Goal: Information Seeking & Learning: Learn about a topic

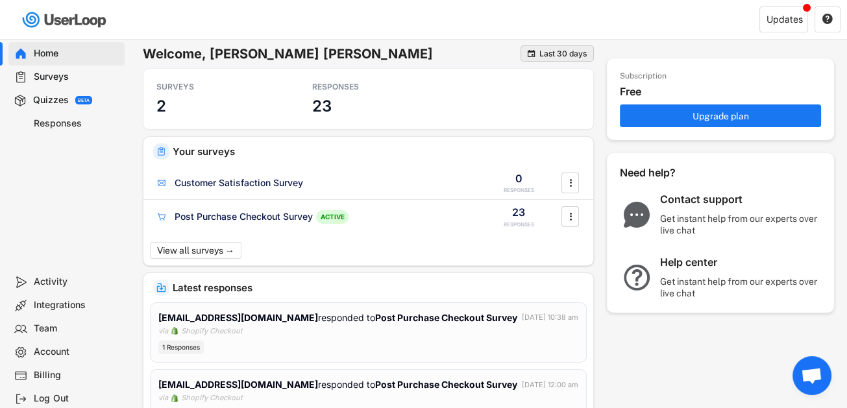
click at [415, 53] on div "Last 30 days" at bounding box center [562, 54] width 47 height 8
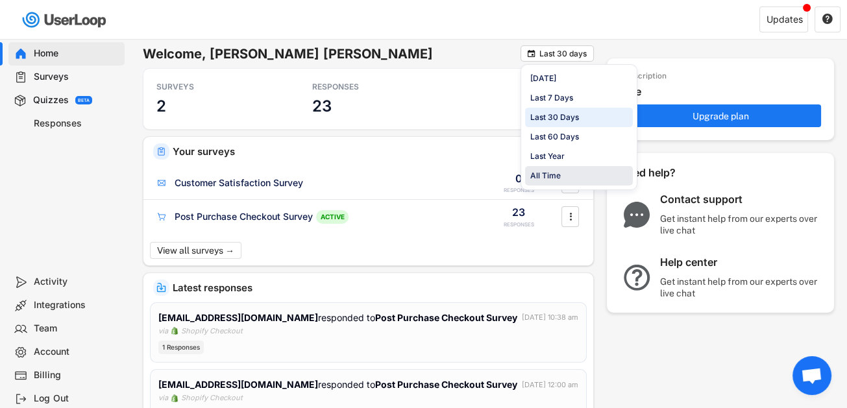
click at [415, 168] on div "All Time" at bounding box center [579, 175] width 108 height 19
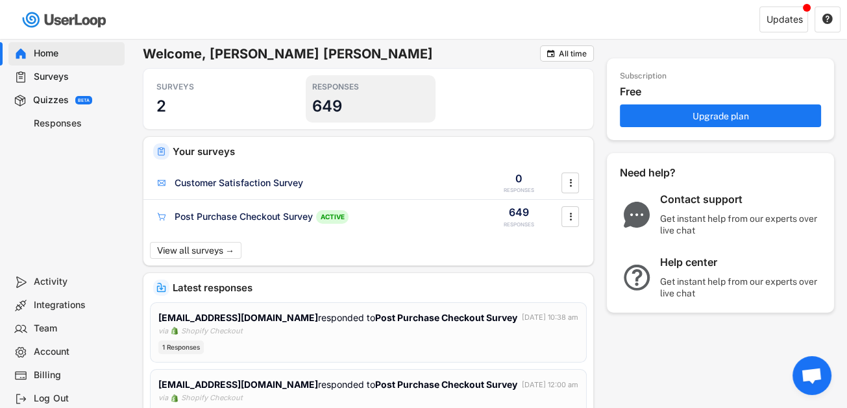
click at [359, 93] on div "RESPONSES 649" at bounding box center [371, 98] width 130 height 47
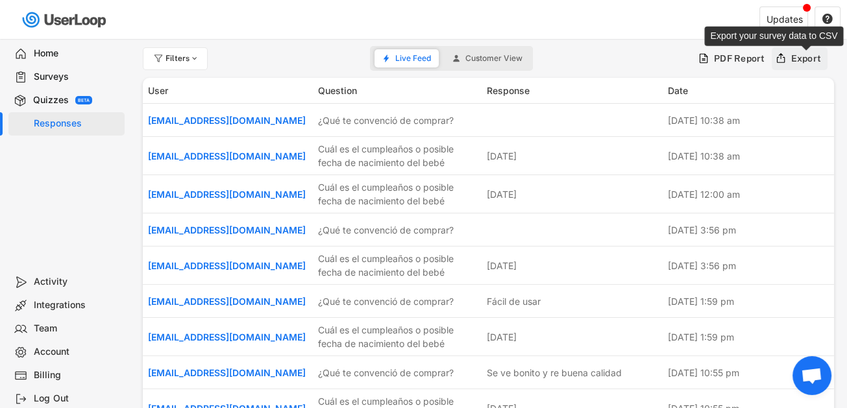
click at [415, 61] on div "Export" at bounding box center [806, 59] width 30 height 12
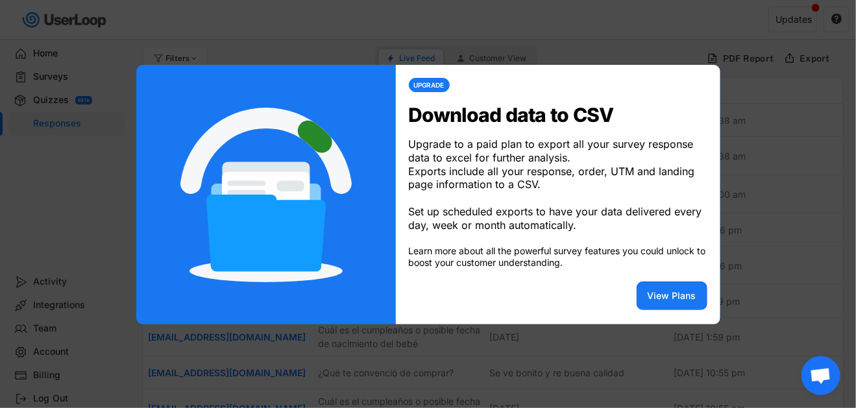
click at [415, 267] on div at bounding box center [428, 204] width 856 height 408
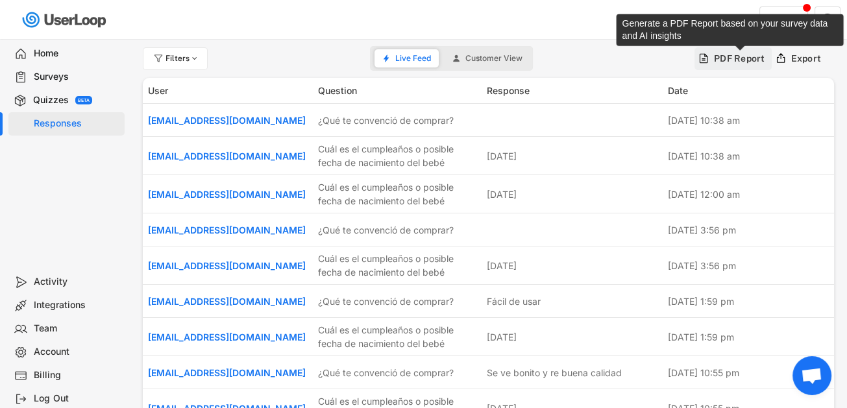
click at [415, 58] on div "PDF Report" at bounding box center [739, 59] width 51 height 12
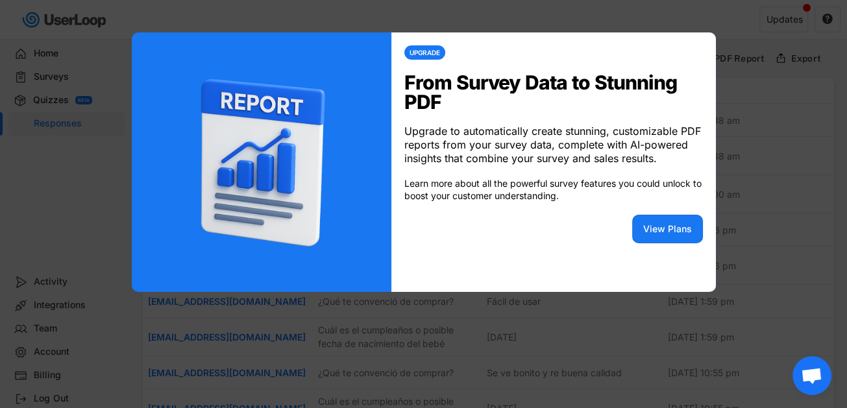
click at [415, 138] on div at bounding box center [423, 204] width 847 height 408
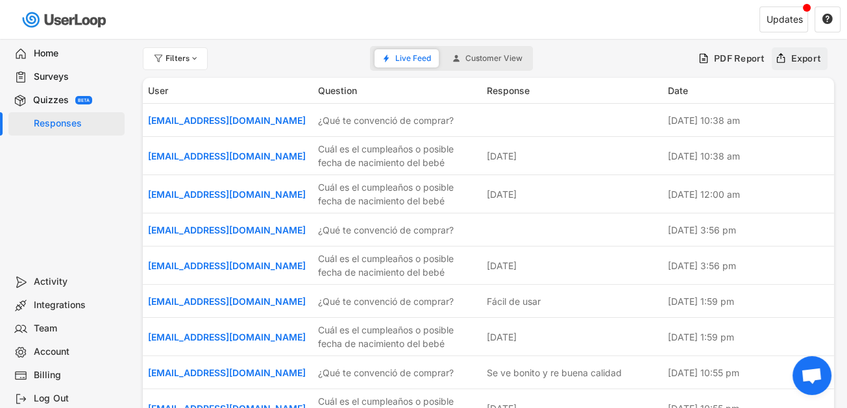
click at [415, 55] on div "Export" at bounding box center [806, 59] width 30 height 12
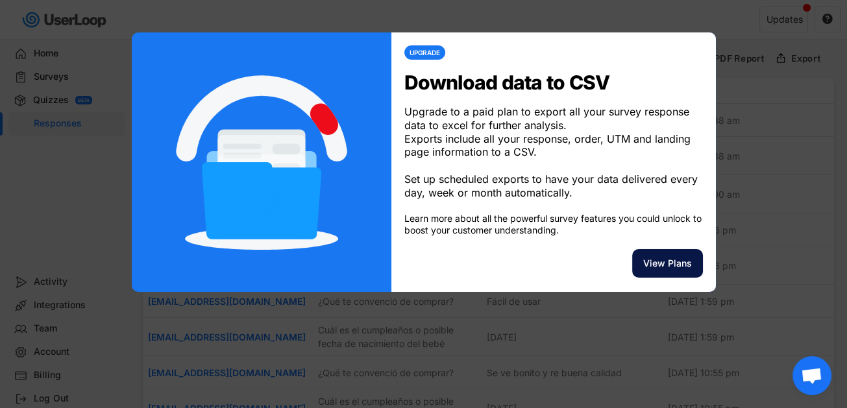
click at [415, 267] on button "View Plans" at bounding box center [667, 263] width 71 height 29
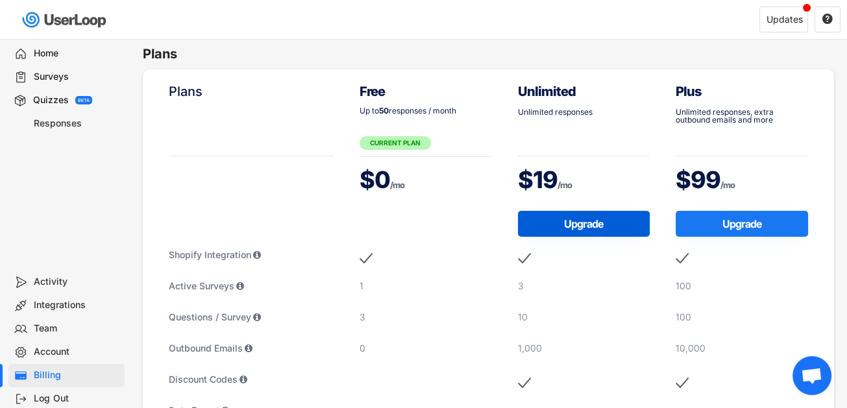
click at [415, 220] on button "Upgrade" at bounding box center [584, 224] width 132 height 26
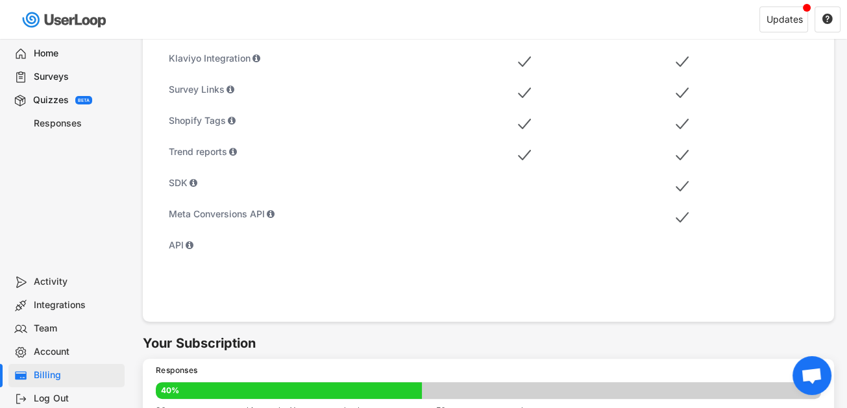
scroll to position [584, 0]
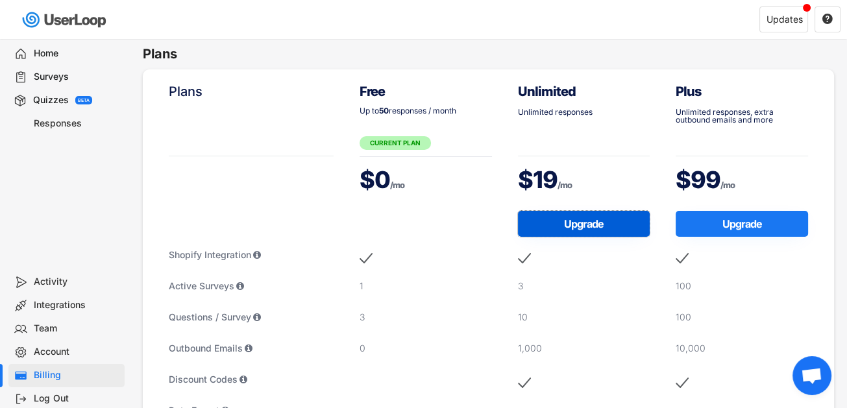
click at [589, 226] on button "Upgrade" at bounding box center [584, 224] width 132 height 26
click at [64, 123] on div "Responses" at bounding box center [77, 123] width 86 height 12
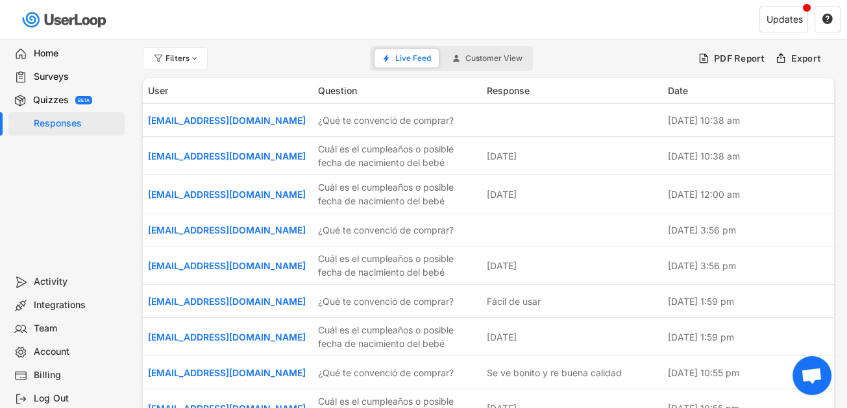
click at [41, 280] on div "Activity" at bounding box center [77, 282] width 86 height 12
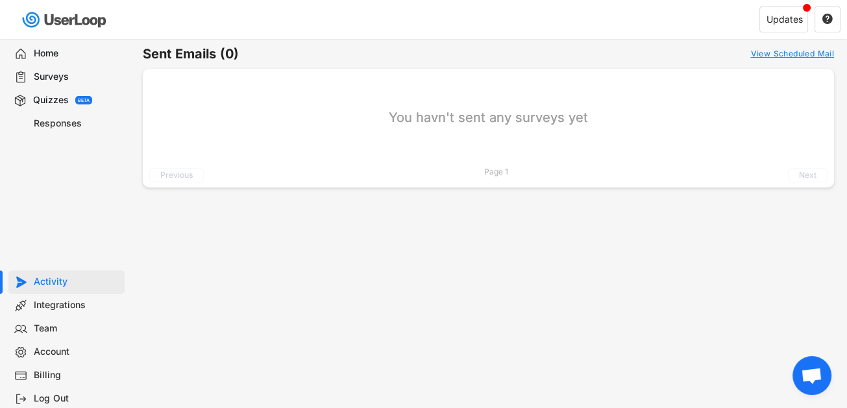
click at [42, 101] on div "Quizzes" at bounding box center [51, 100] width 36 height 12
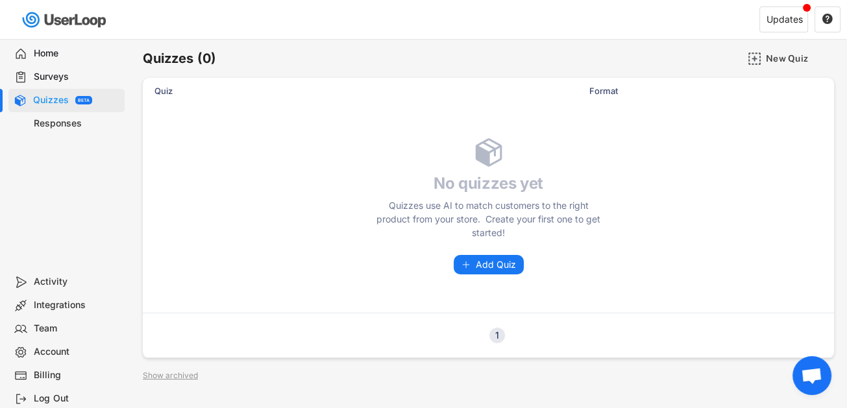
click at [69, 126] on div "Responses" at bounding box center [77, 123] width 86 height 12
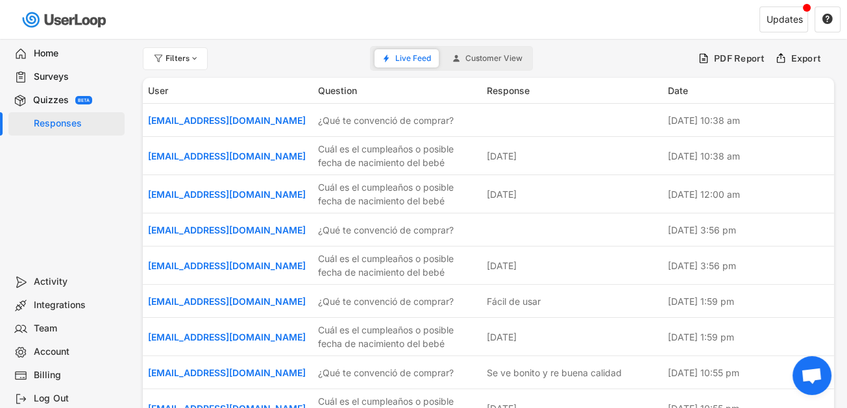
click at [491, 59] on span "Customer View" at bounding box center [493, 59] width 57 height 8
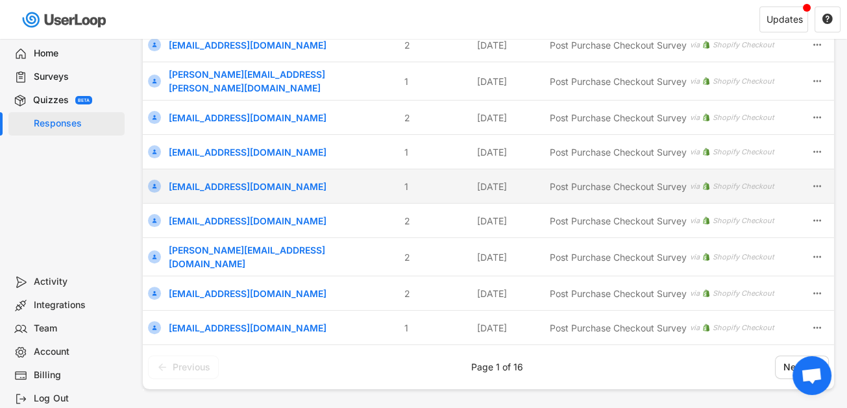
scroll to position [505, 0]
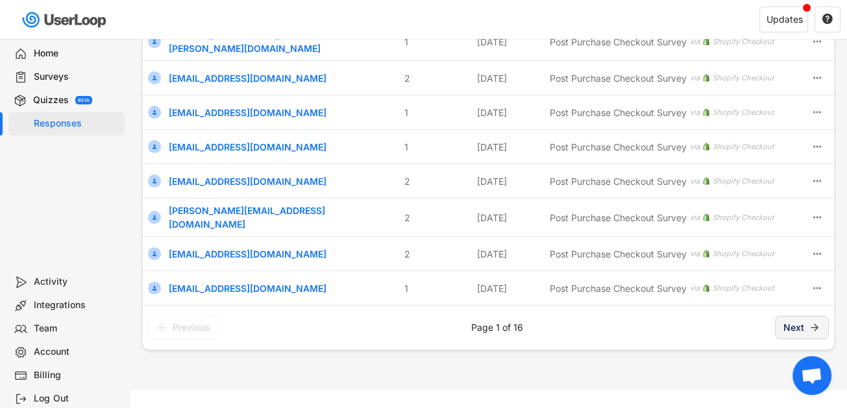
click at [789, 328] on span "Next" at bounding box center [793, 328] width 21 height 0
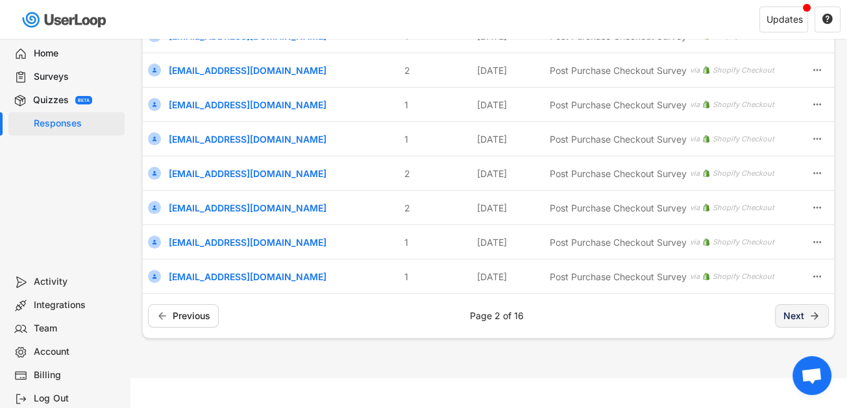
click at [798, 316] on span "Next" at bounding box center [793, 316] width 21 height 0
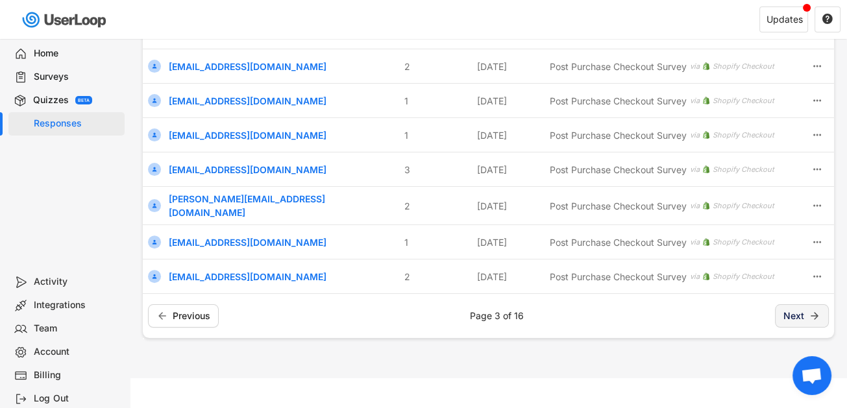
click at [798, 316] on span "Next" at bounding box center [793, 316] width 21 height 0
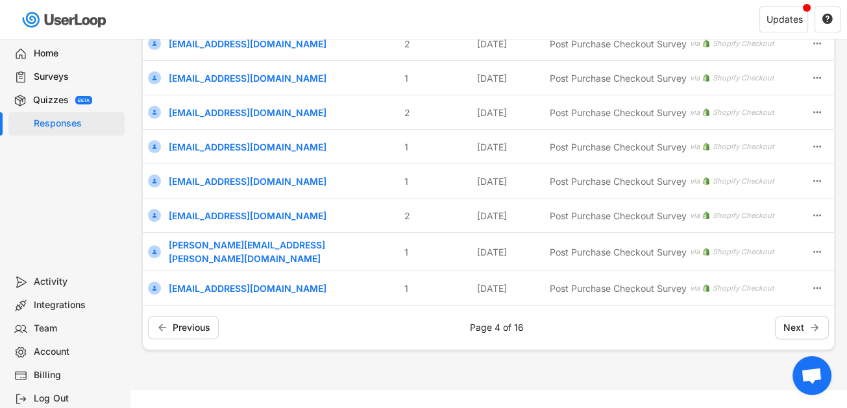
click at [75, 278] on div "Activity" at bounding box center [77, 282] width 86 height 12
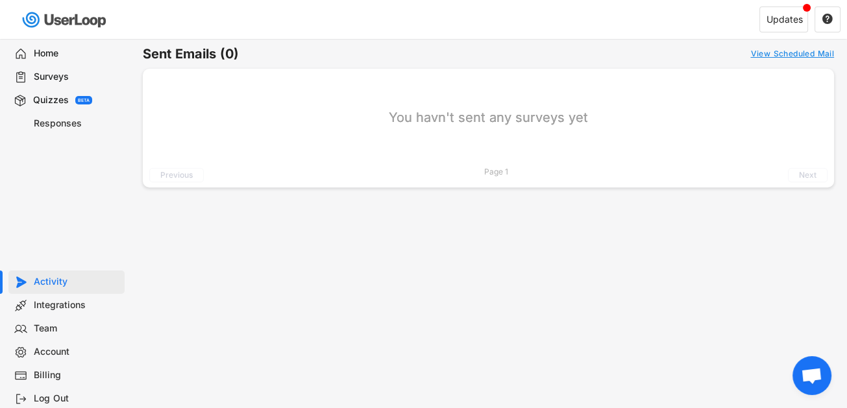
click at [71, 301] on div "Integrations" at bounding box center [77, 305] width 86 height 12
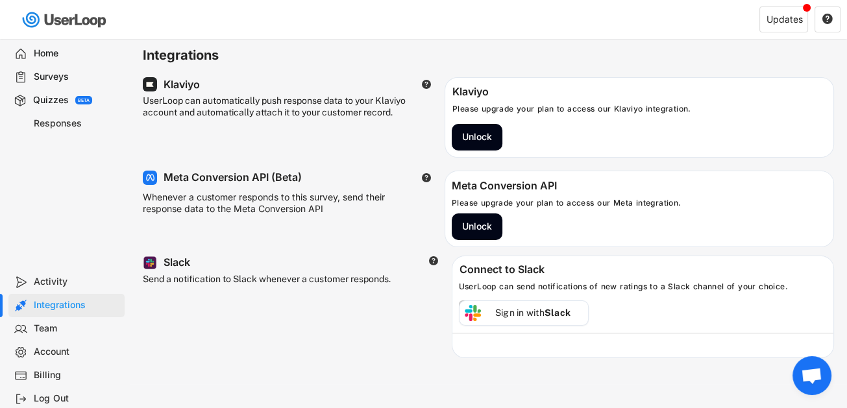
click at [43, 324] on div "Team" at bounding box center [77, 328] width 86 height 12
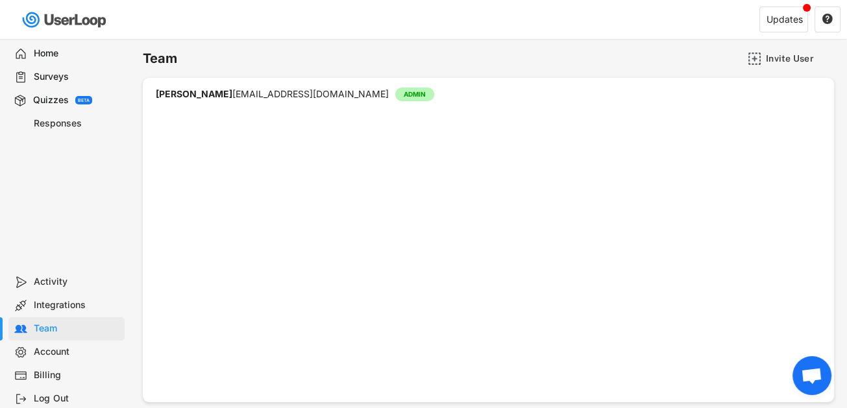
click at [34, 73] on div "Surveys" at bounding box center [77, 77] width 86 height 12
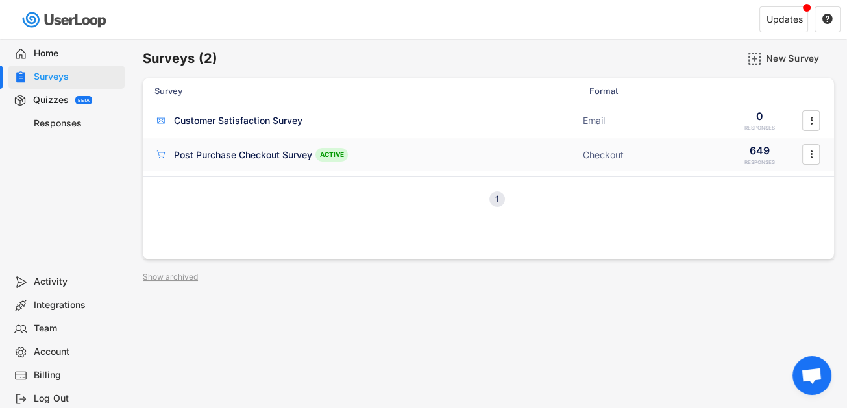
click at [234, 155] on div "Post Purchase Checkout Survey" at bounding box center [243, 155] width 138 height 13
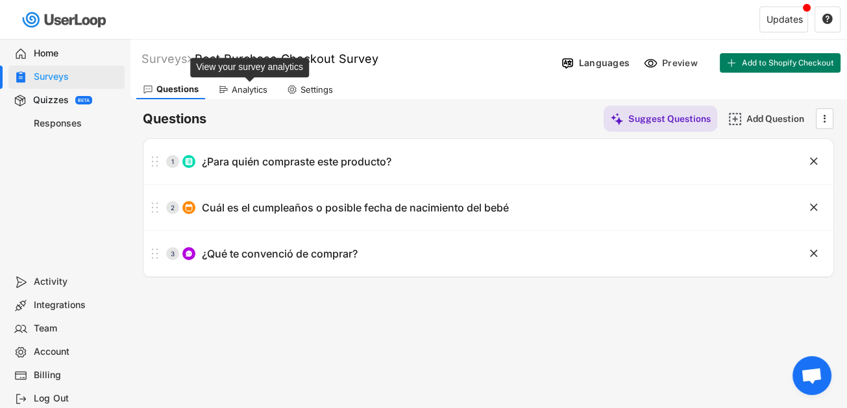
click at [234, 86] on div "Analytics" at bounding box center [250, 89] width 36 height 11
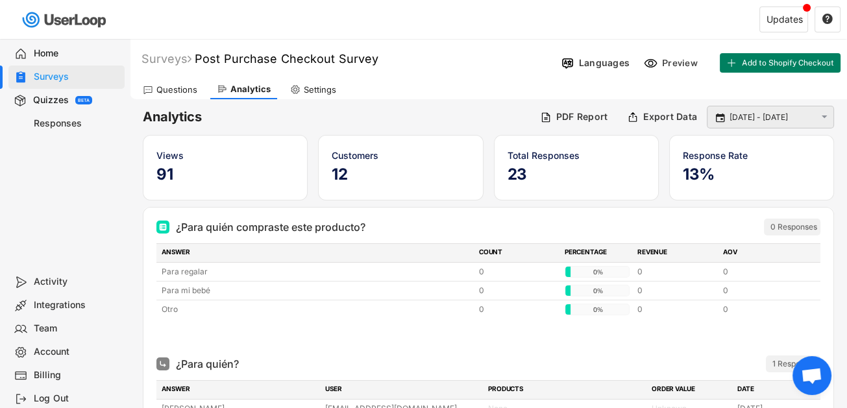
click at [757, 117] on input "[DATE] - [DATE]" at bounding box center [772, 117] width 86 height 13
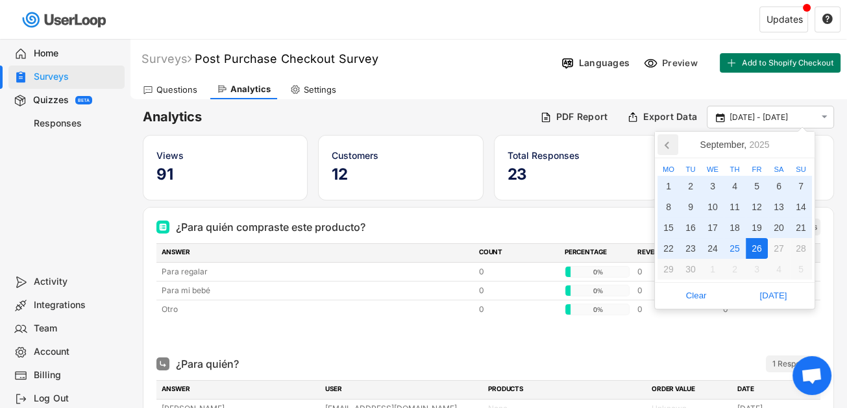
click at [665, 143] on icon at bounding box center [667, 144] width 21 height 21
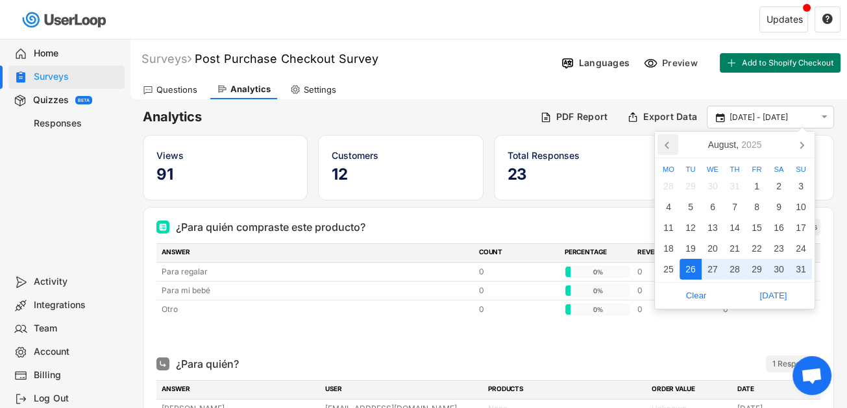
click at [665, 143] on icon at bounding box center [667, 144] width 21 height 21
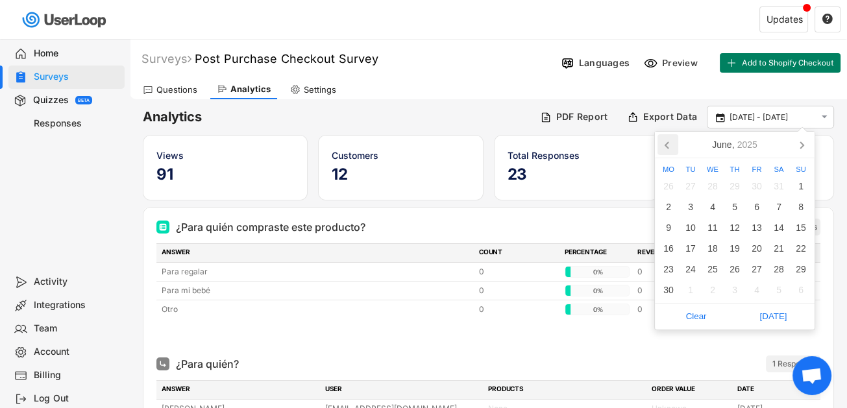
click at [665, 143] on icon at bounding box center [667, 144] width 21 height 21
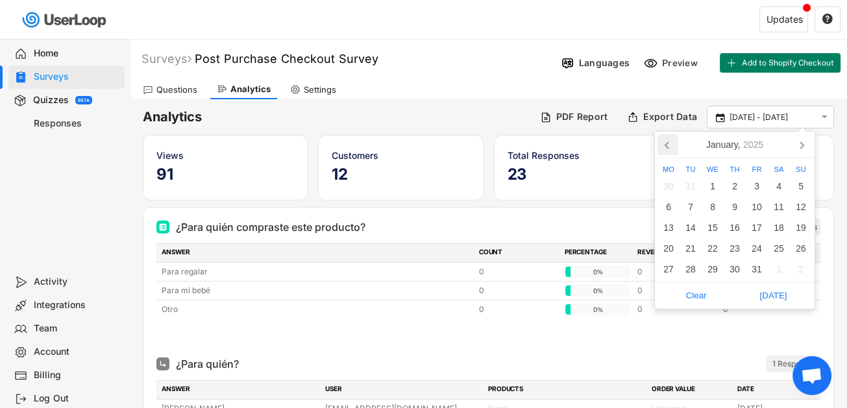
click at [665, 143] on icon at bounding box center [667, 144] width 21 height 21
click at [798, 143] on icon at bounding box center [801, 144] width 21 height 21
click at [711, 183] on div "1" at bounding box center [712, 186] width 22 height 21
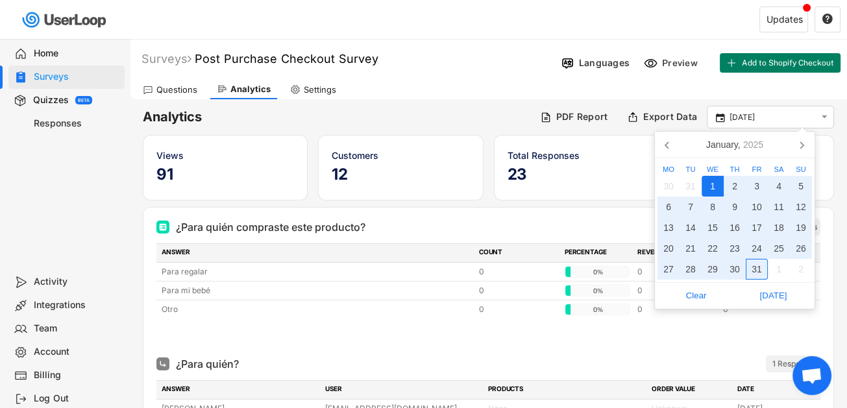
click at [758, 271] on div "31" at bounding box center [757, 269] width 22 height 21
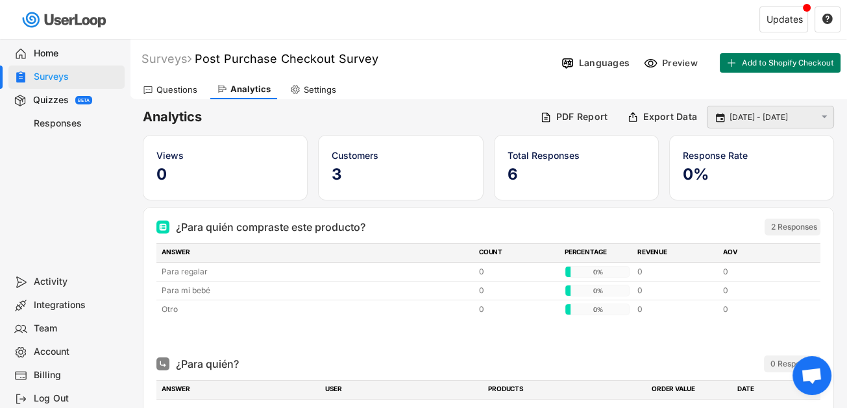
click at [742, 116] on input "[DATE] - [DATE]" at bounding box center [772, 117] width 86 height 13
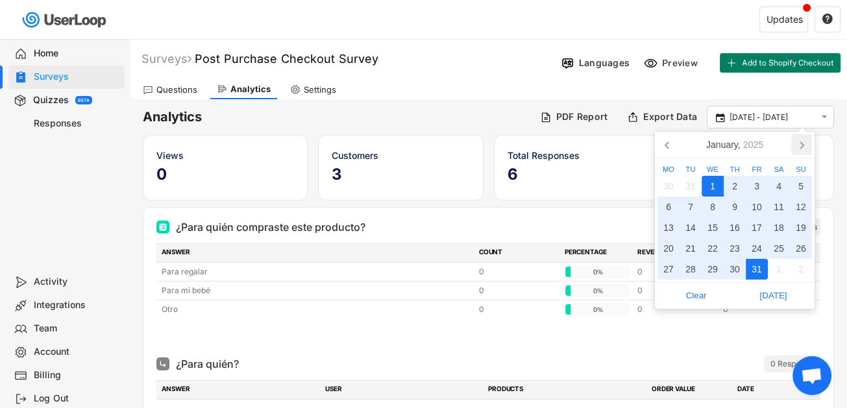
click at [805, 141] on icon at bounding box center [801, 144] width 21 height 21
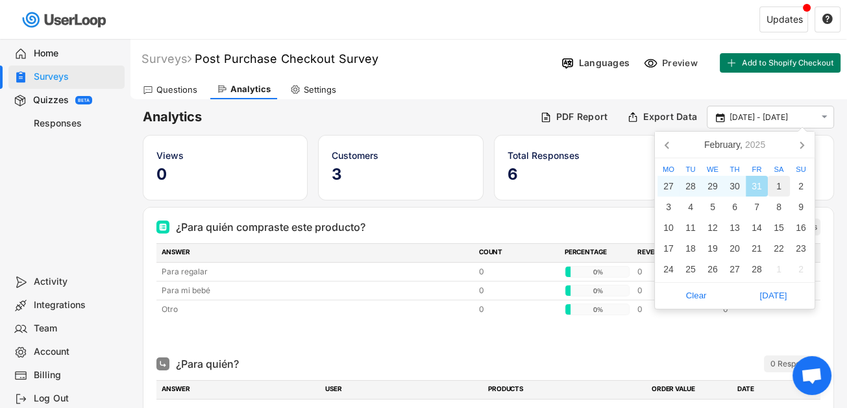
click at [777, 184] on div "1" at bounding box center [779, 186] width 22 height 21
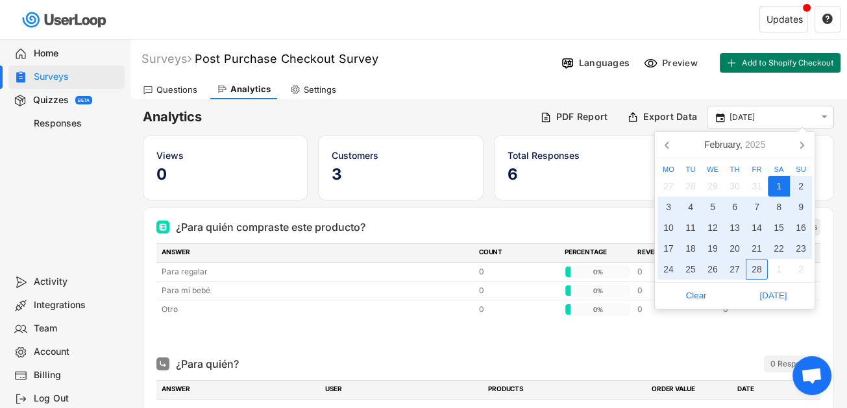
click at [759, 266] on div "28" at bounding box center [757, 269] width 22 height 21
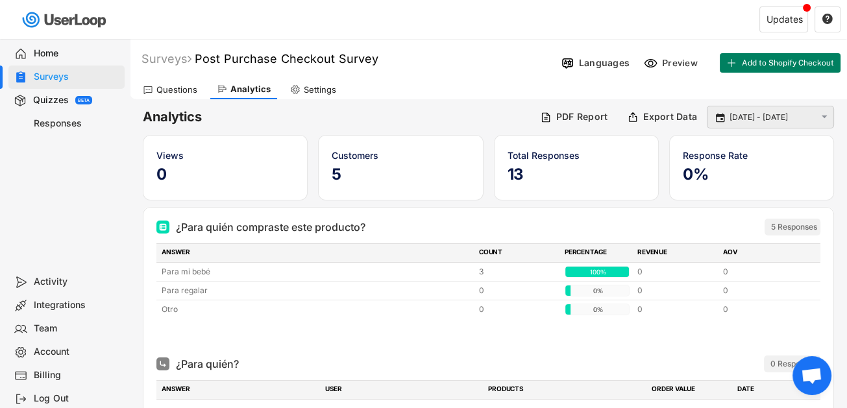
click at [800, 114] on input "[DATE] - [DATE]" at bounding box center [772, 117] width 86 height 13
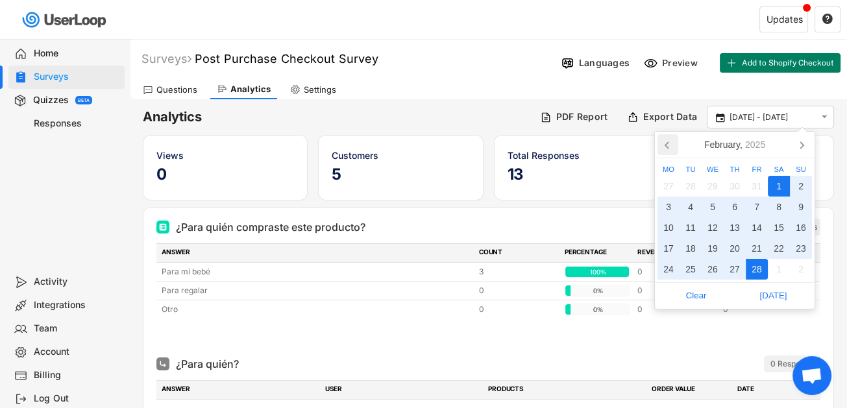
click at [666, 150] on icon at bounding box center [667, 144] width 21 height 21
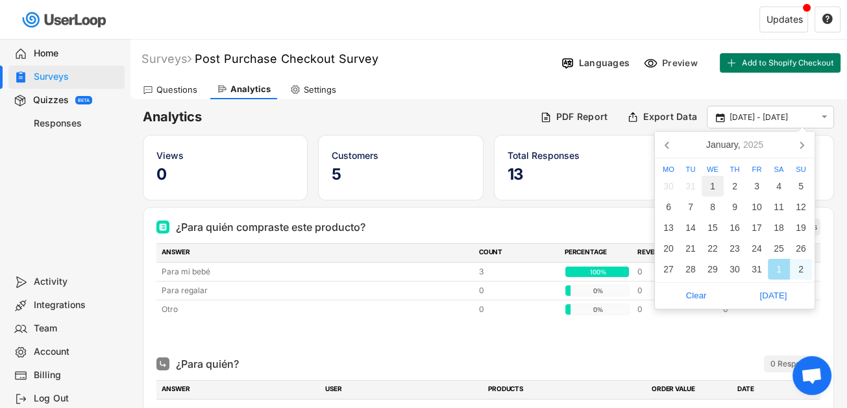
click at [712, 189] on div "1" at bounding box center [712, 186] width 22 height 21
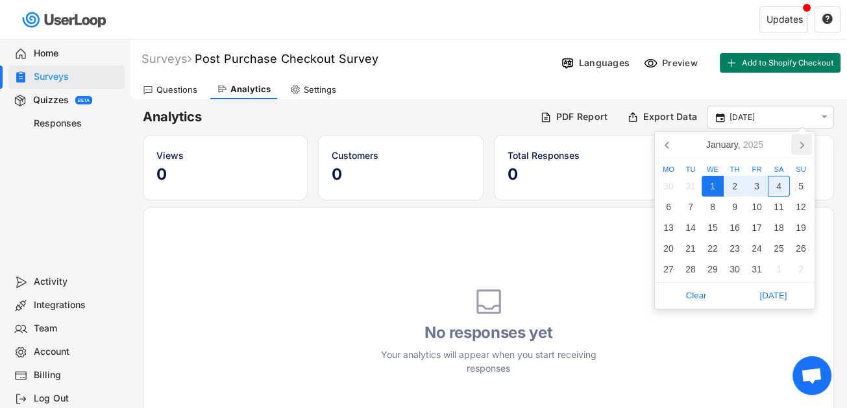
click at [798, 139] on icon at bounding box center [801, 144] width 21 height 21
click at [803, 143] on icon at bounding box center [801, 144] width 21 height 21
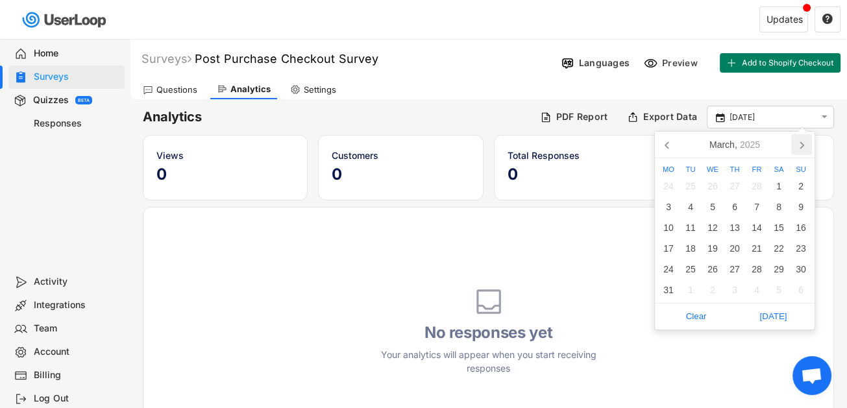
click at [803, 143] on icon at bounding box center [801, 144] width 21 height 21
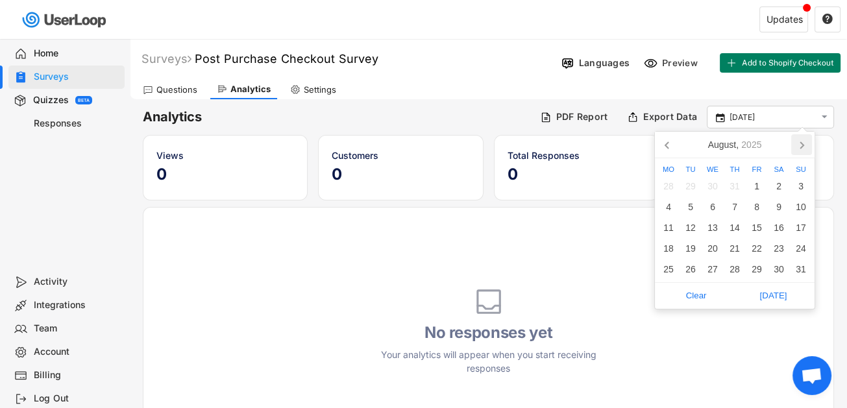
click at [803, 143] on icon at bounding box center [801, 144] width 21 height 21
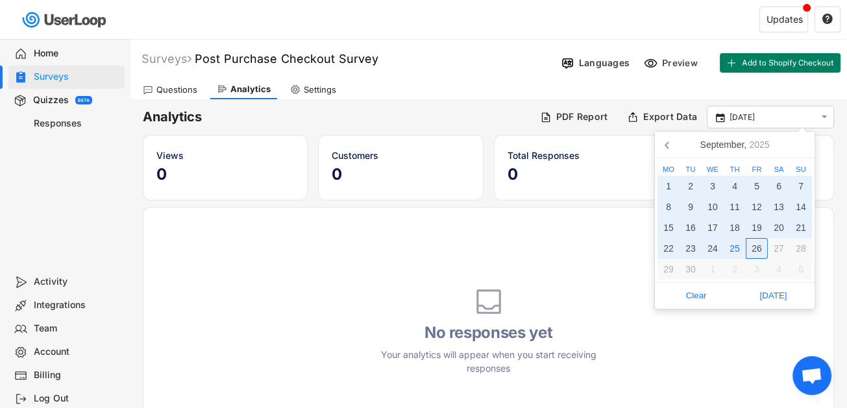
click at [759, 249] on div "26" at bounding box center [757, 248] width 22 height 21
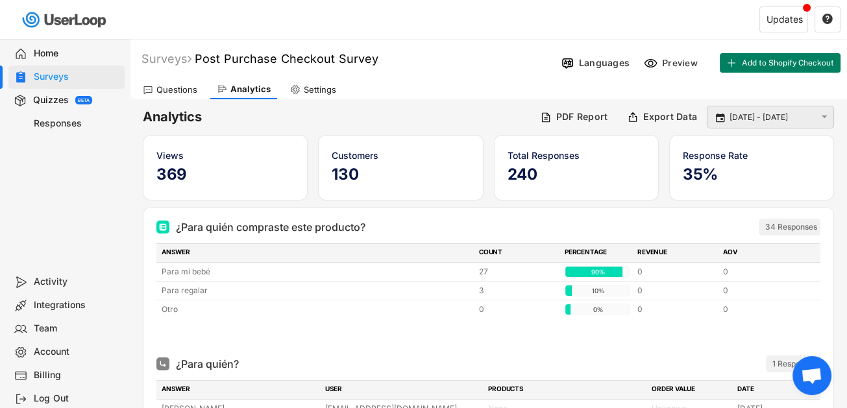
click at [747, 124] on div " [DATE] - [DATE] " at bounding box center [770, 117] width 127 height 23
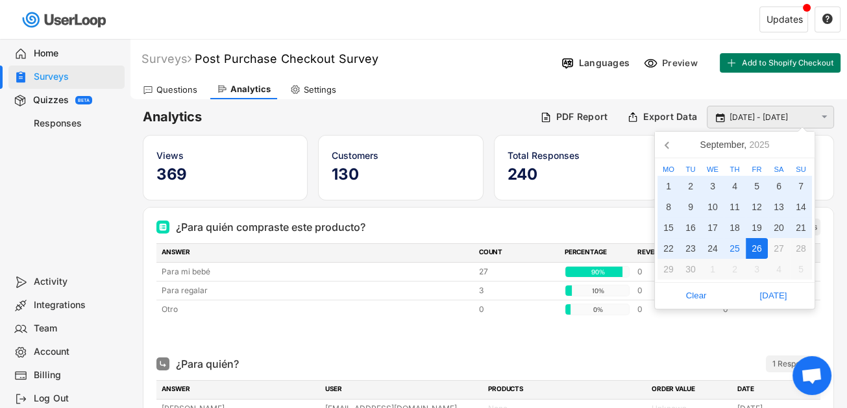
click at [759, 114] on input "[DATE] - [DATE]" at bounding box center [772, 117] width 86 height 13
click at [661, 148] on icon at bounding box center [667, 144] width 21 height 21
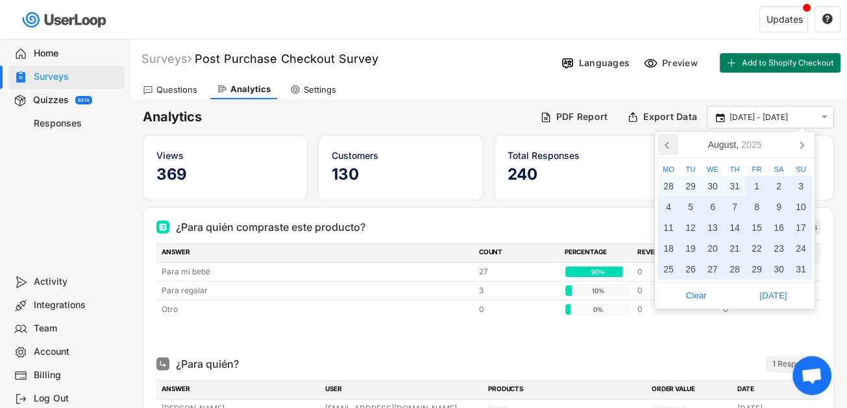
click at [661, 148] on icon at bounding box center [667, 144] width 21 height 21
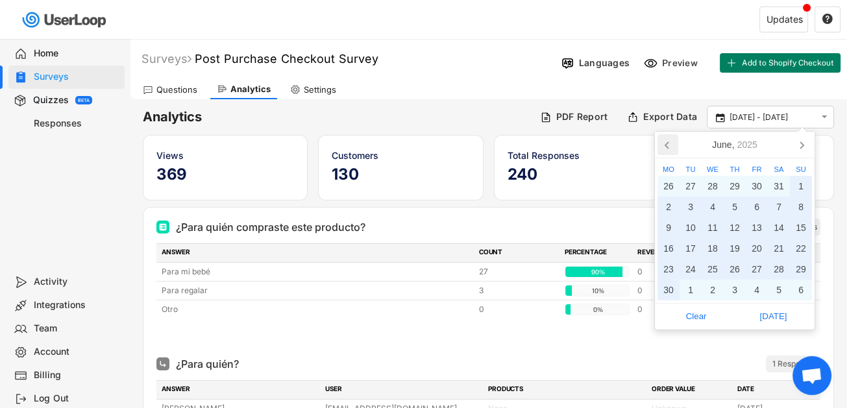
click at [661, 148] on icon at bounding box center [667, 144] width 21 height 21
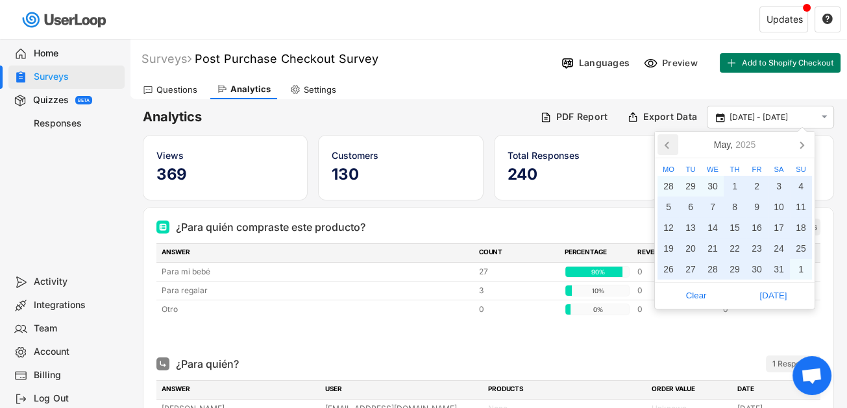
click at [661, 148] on icon at bounding box center [667, 144] width 21 height 21
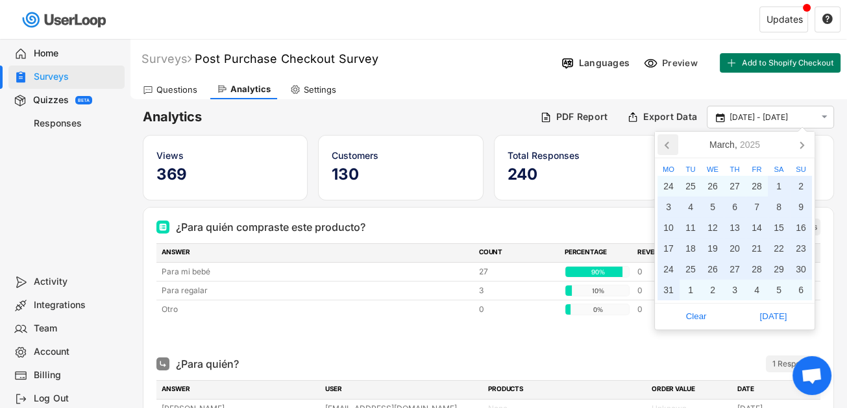
click at [661, 148] on icon at bounding box center [667, 144] width 21 height 21
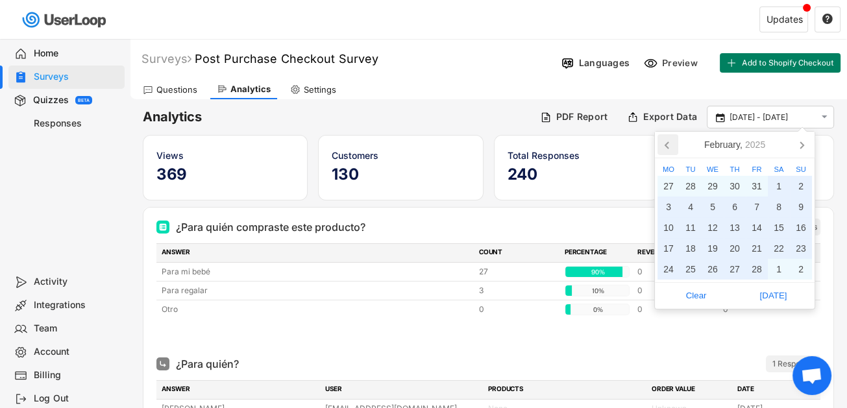
click at [661, 148] on icon at bounding box center [667, 144] width 21 height 21
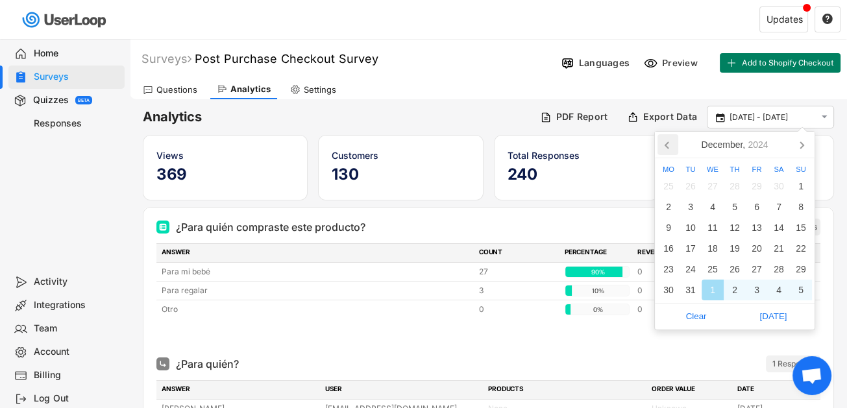
click at [661, 148] on icon at bounding box center [667, 144] width 21 height 21
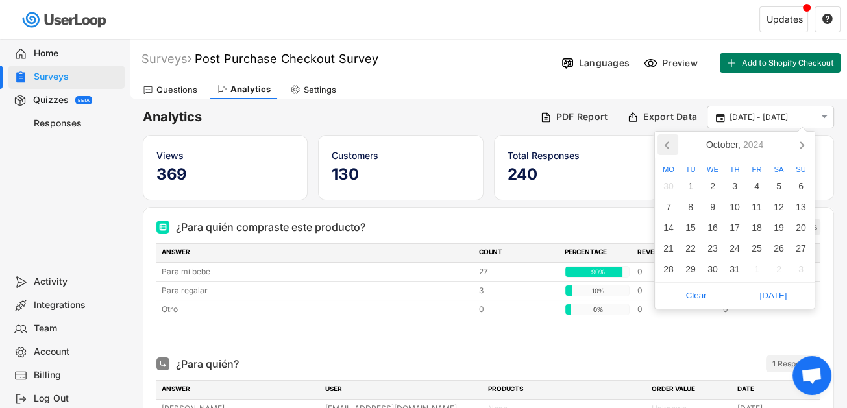
click at [661, 148] on icon at bounding box center [667, 144] width 21 height 21
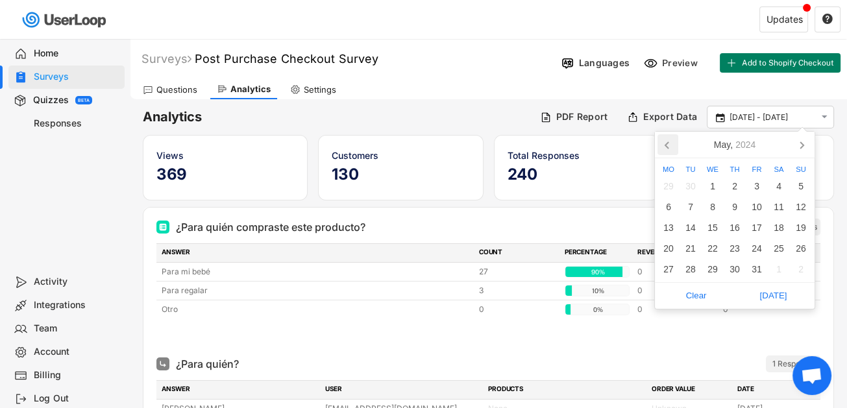
click at [661, 148] on icon at bounding box center [667, 144] width 21 height 21
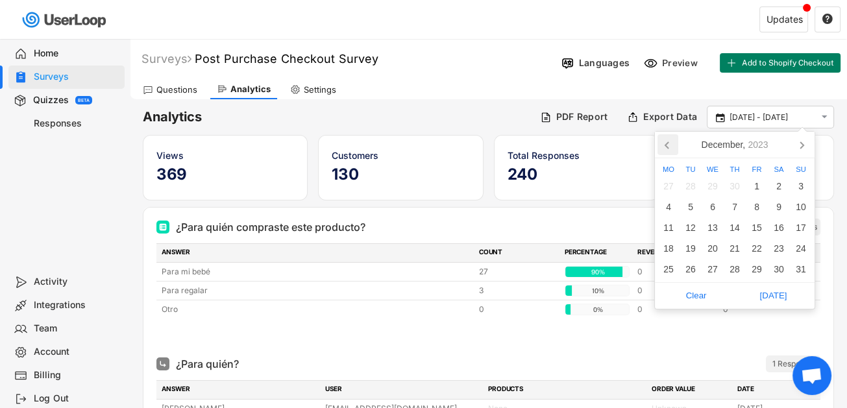
click at [661, 148] on icon at bounding box center [667, 144] width 21 height 21
click at [797, 189] on div "1" at bounding box center [801, 186] width 22 height 21
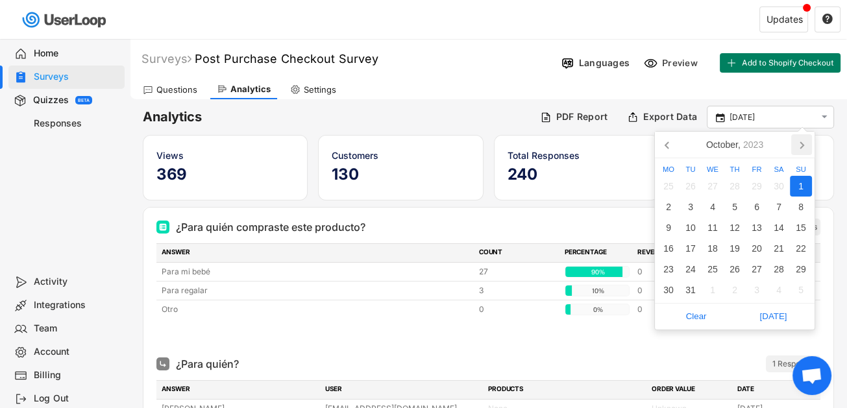
click at [803, 147] on icon at bounding box center [801, 144] width 21 height 21
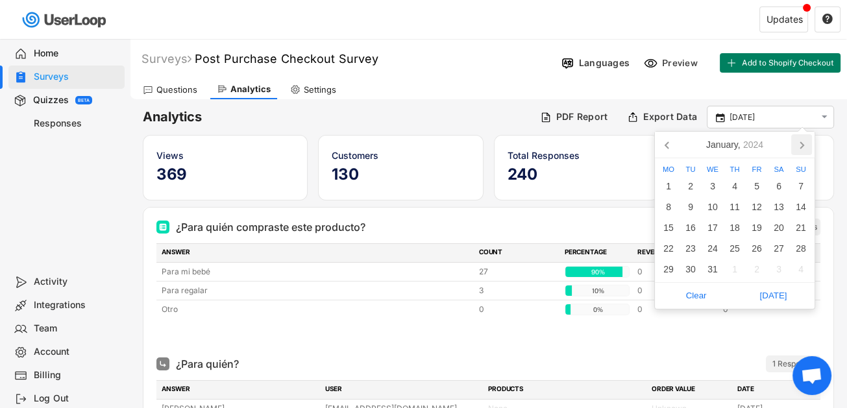
click at [803, 147] on icon at bounding box center [801, 144] width 21 height 21
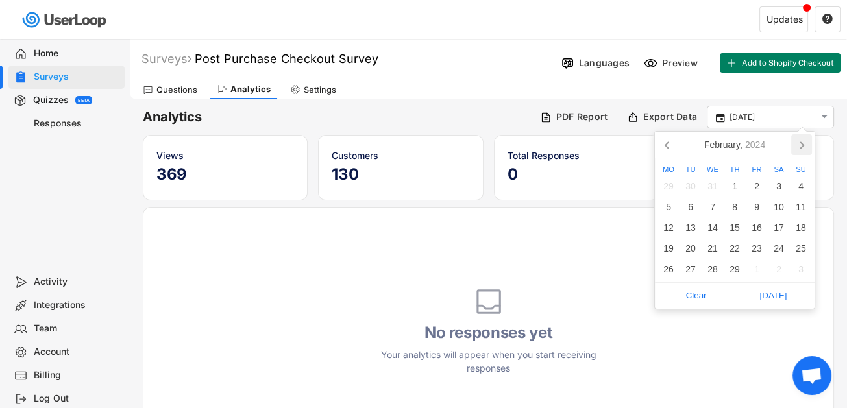
click at [803, 147] on icon at bounding box center [801, 144] width 21 height 21
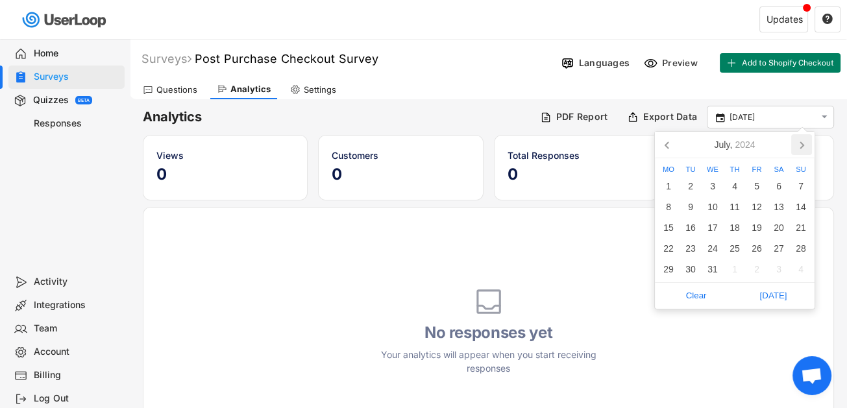
click at [803, 147] on icon at bounding box center [801, 144] width 21 height 21
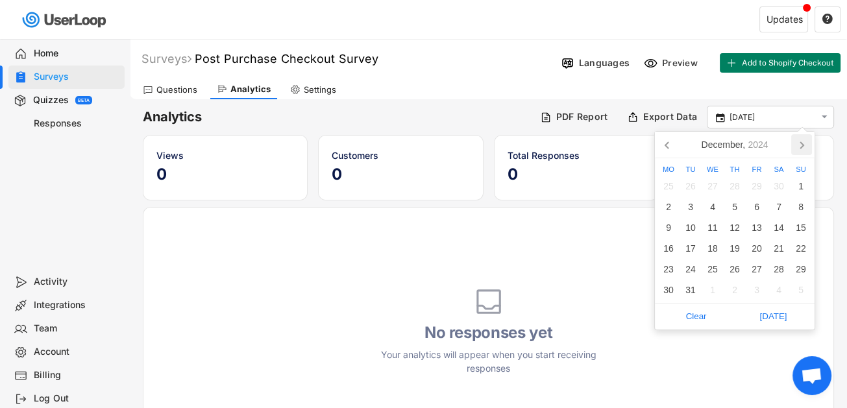
click at [803, 147] on icon at bounding box center [801, 144] width 21 height 21
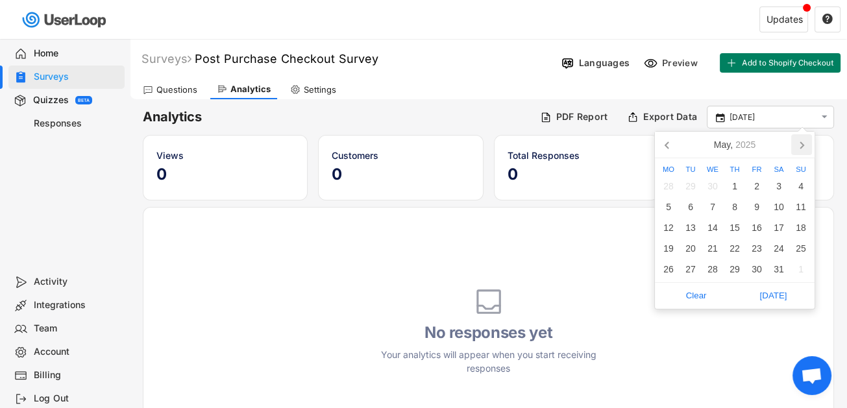
click at [803, 147] on icon at bounding box center [801, 144] width 21 height 21
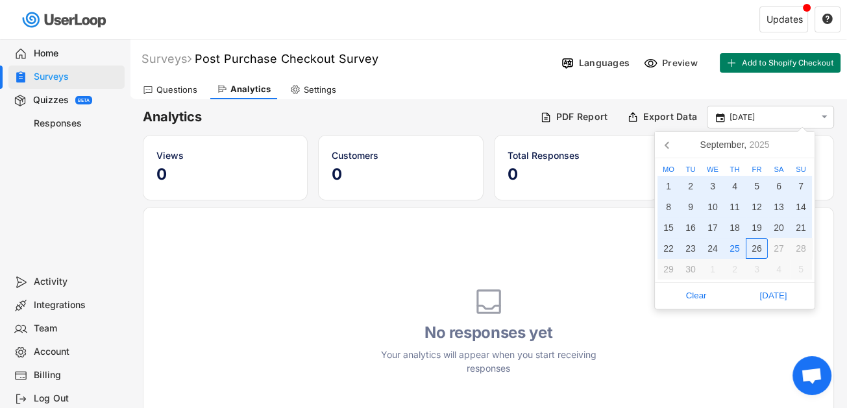
click at [757, 252] on div "26" at bounding box center [757, 248] width 22 height 21
type input "[DATE] - [DATE]"
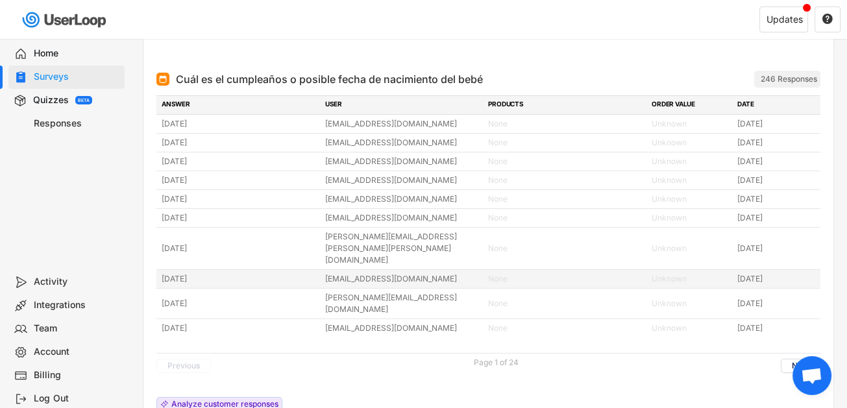
scroll to position [454, 0]
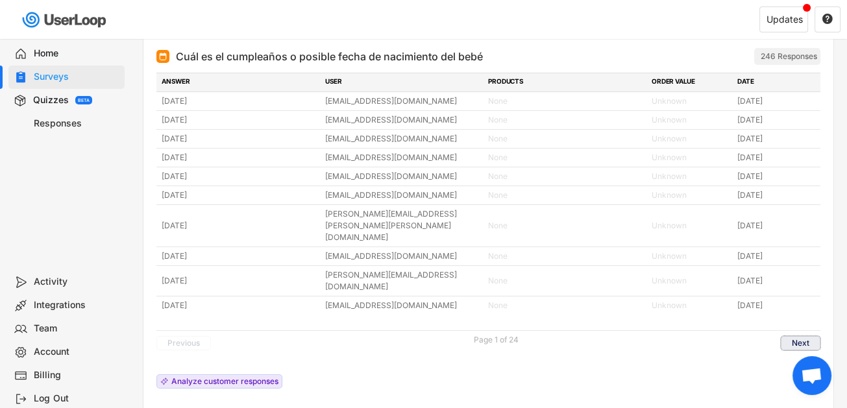
click at [791, 336] on button "Next" at bounding box center [801, 343] width 40 height 14
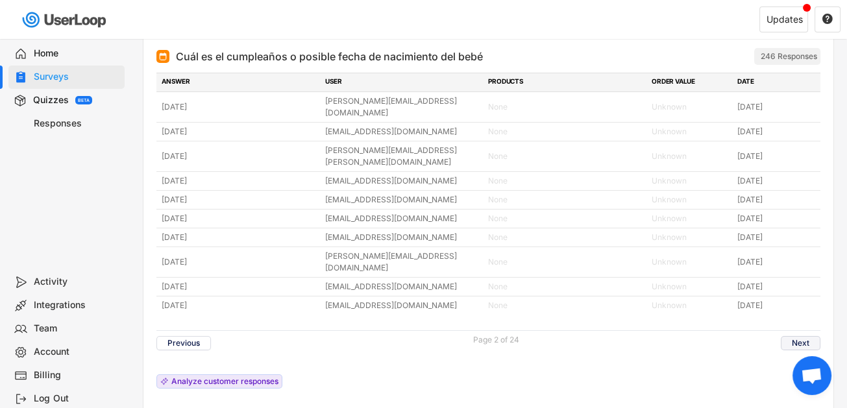
click at [791, 336] on button "Next" at bounding box center [801, 343] width 40 height 14
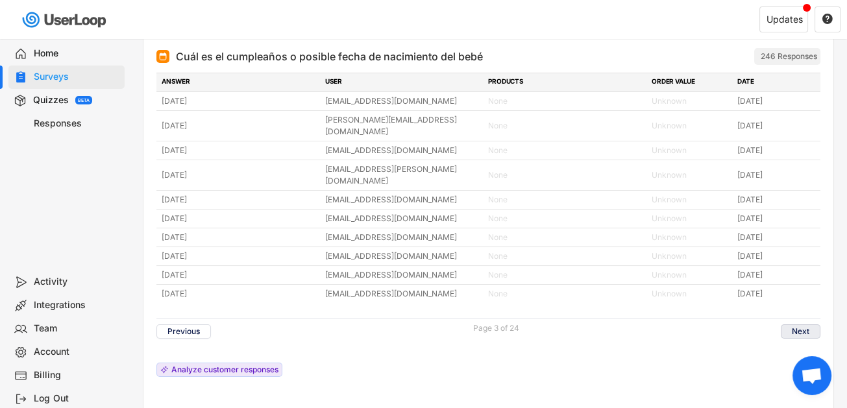
click at [791, 324] on button "Next" at bounding box center [801, 331] width 40 height 14
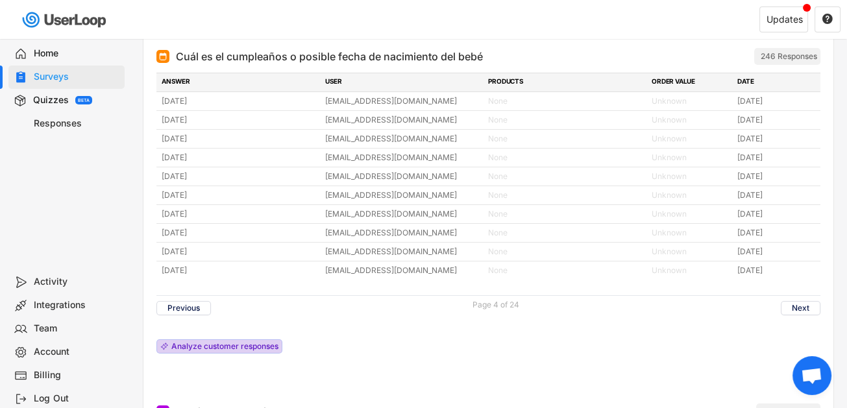
click at [240, 339] on div "Analyze customer responses" at bounding box center [219, 346] width 126 height 14
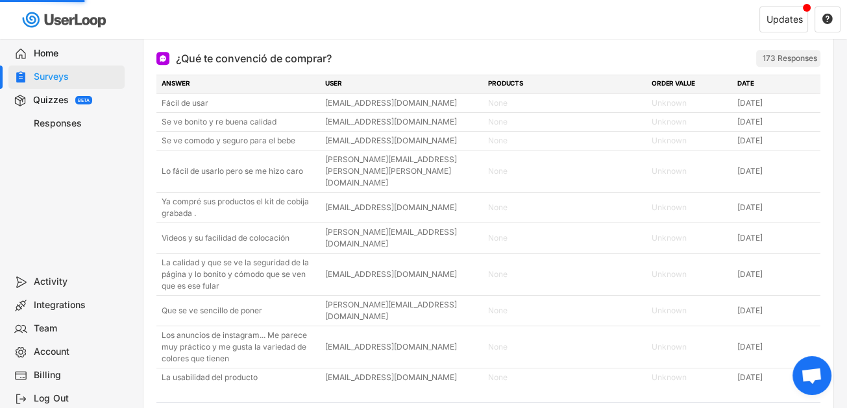
scroll to position [892, 0]
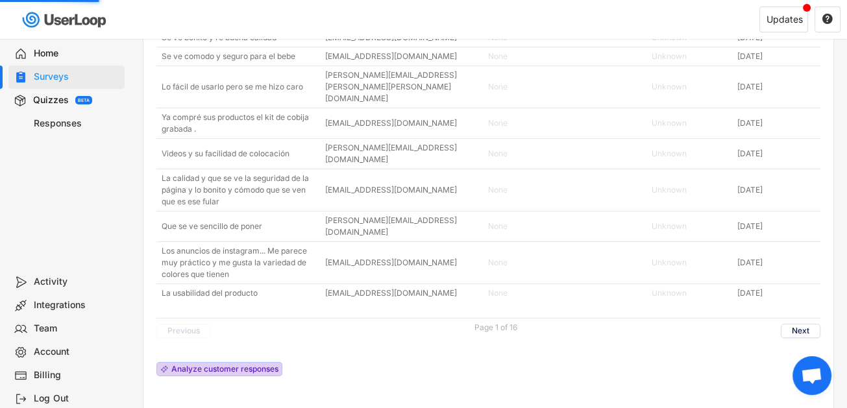
click at [272, 365] on div "Analyze customer responses" at bounding box center [224, 369] width 107 height 8
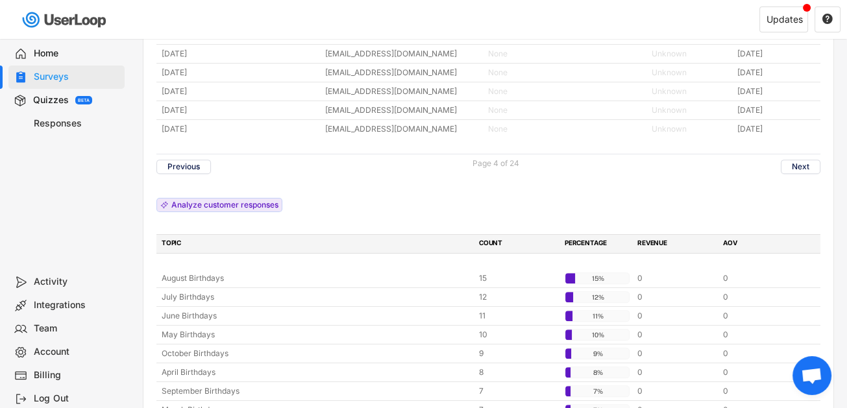
scroll to position [552, 0]
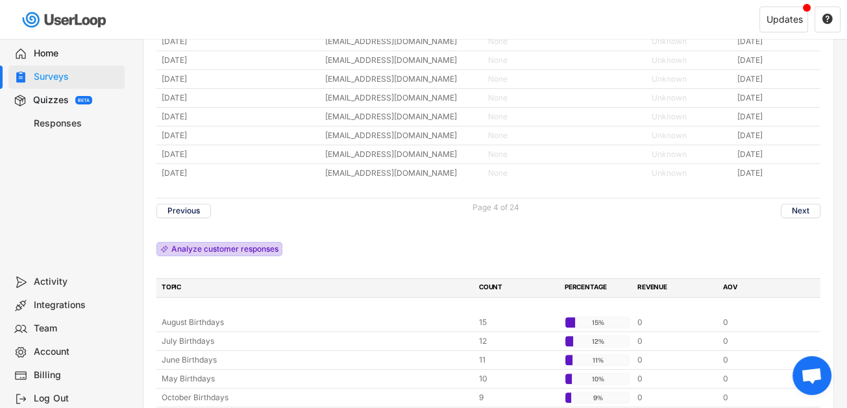
click at [244, 248] on div "Analyze customer responses" at bounding box center [224, 249] width 107 height 8
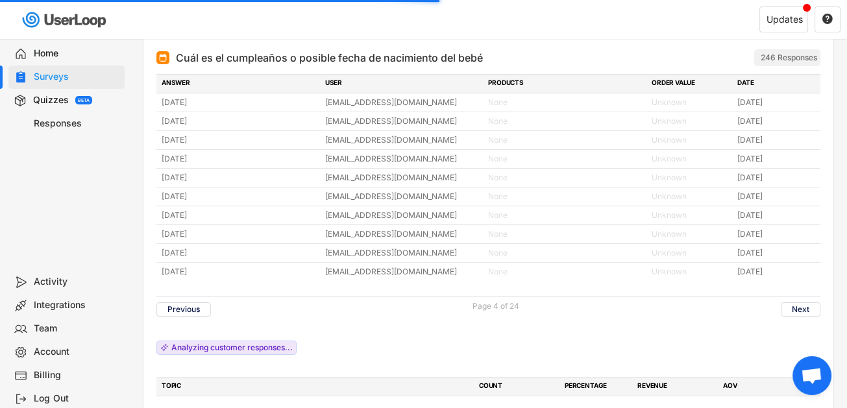
scroll to position [422, 0]
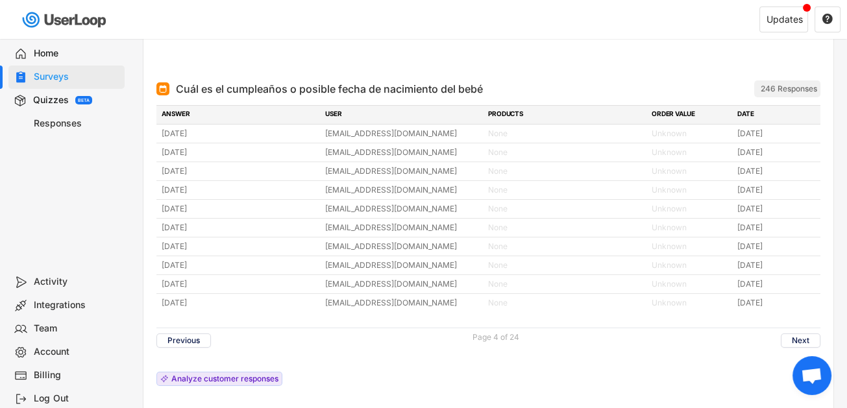
click at [186, 115] on div "ANSWER" at bounding box center [240, 115] width 156 height 12
click at [194, 342] on button "Previous" at bounding box center [183, 341] width 55 height 14
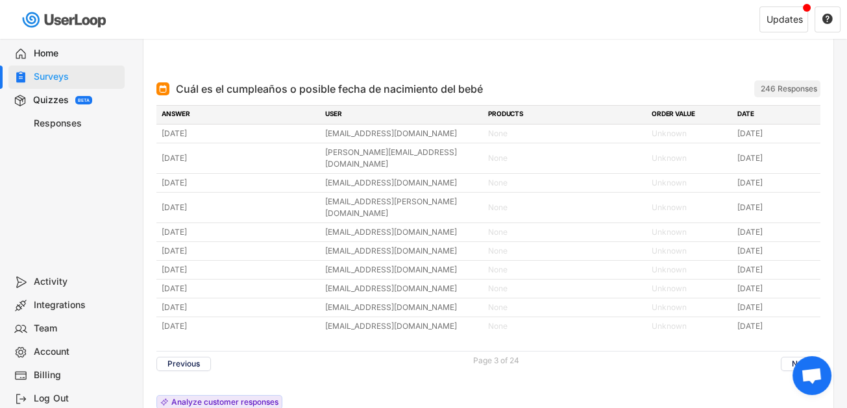
click at [752, 115] on div "DATE" at bounding box center [776, 115] width 78 height 12
click at [204, 111] on div "ANSWER" at bounding box center [240, 115] width 156 height 12
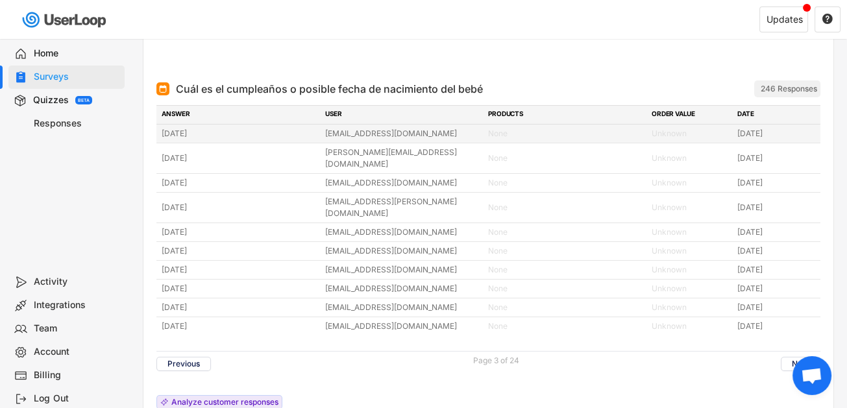
click at [345, 132] on div "[EMAIL_ADDRESS][DOMAIN_NAME]" at bounding box center [403, 134] width 156 height 12
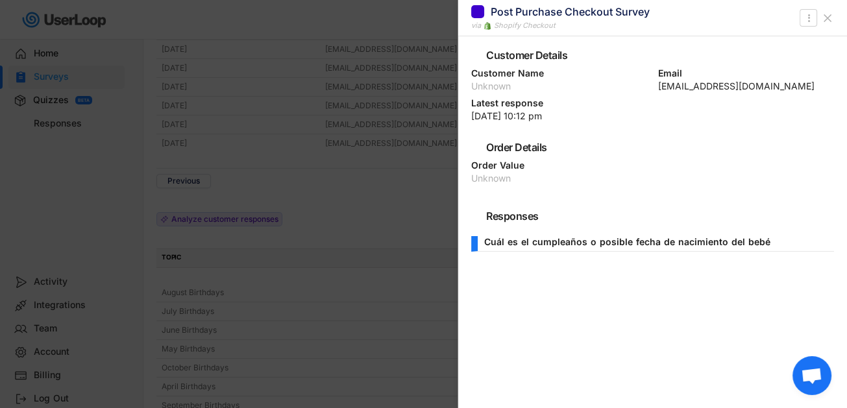
scroll to position [616, 0]
click at [830, 23] on icon at bounding box center [827, 18] width 13 height 13
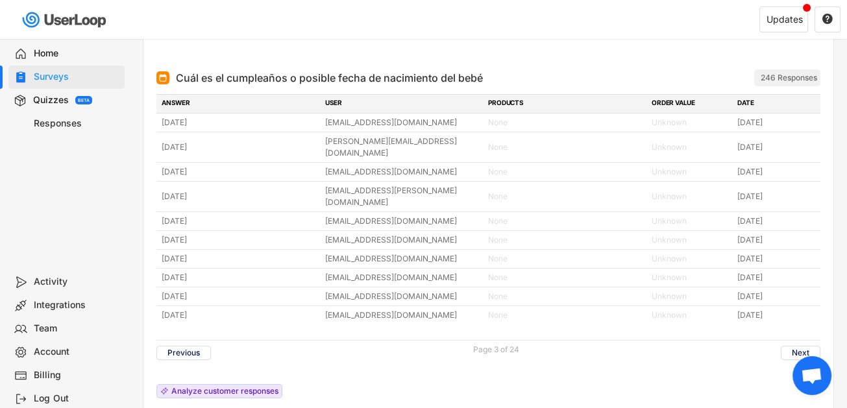
scroll to position [454, 0]
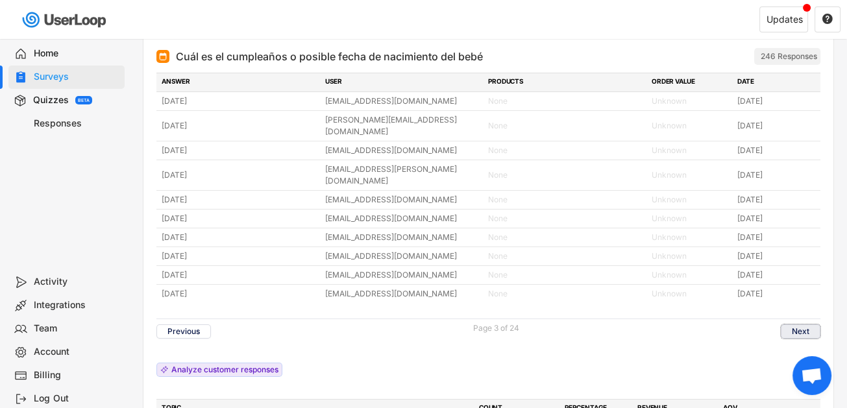
click at [803, 324] on button "Next" at bounding box center [801, 331] width 40 height 14
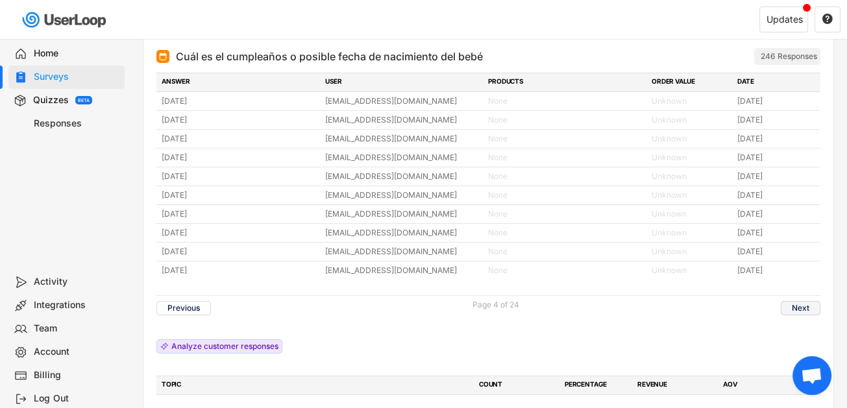
click at [803, 306] on button "Next" at bounding box center [801, 308] width 40 height 14
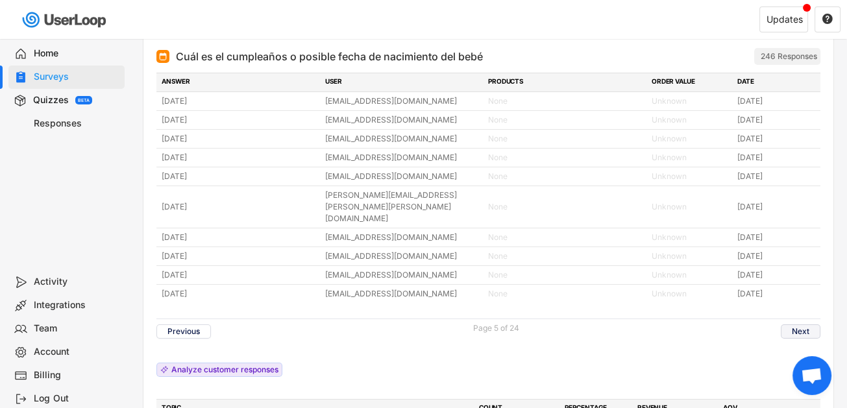
click at [803, 324] on button "Next" at bounding box center [801, 331] width 40 height 14
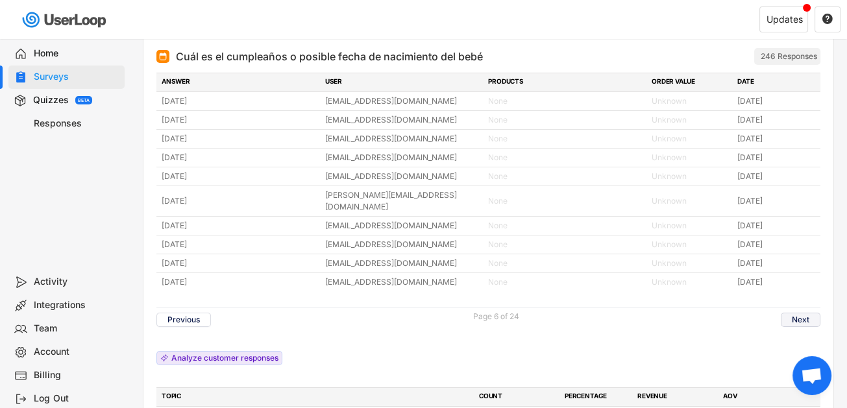
click at [803, 313] on button "Next" at bounding box center [801, 320] width 40 height 14
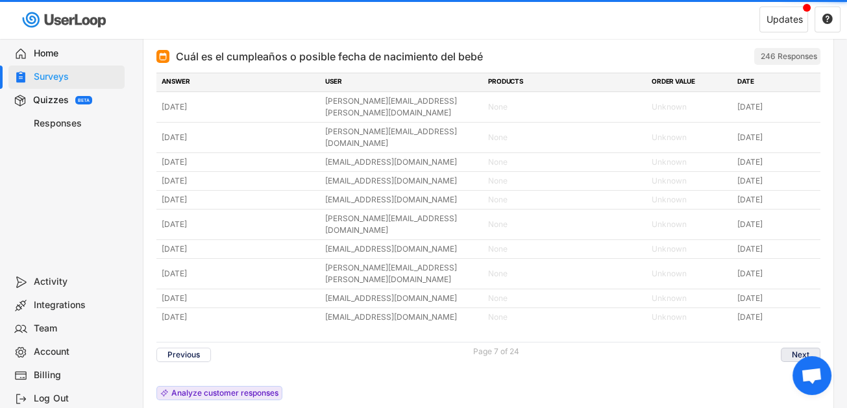
click at [803, 348] on button "Next" at bounding box center [801, 355] width 40 height 14
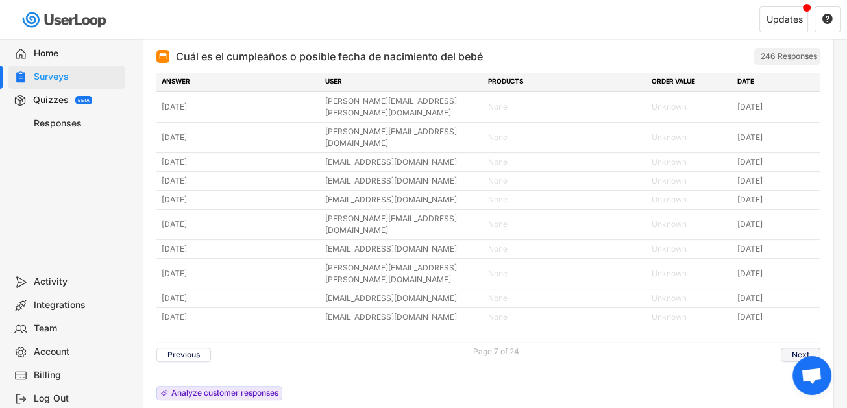
click at [803, 348] on button "Next" at bounding box center [801, 355] width 40 height 14
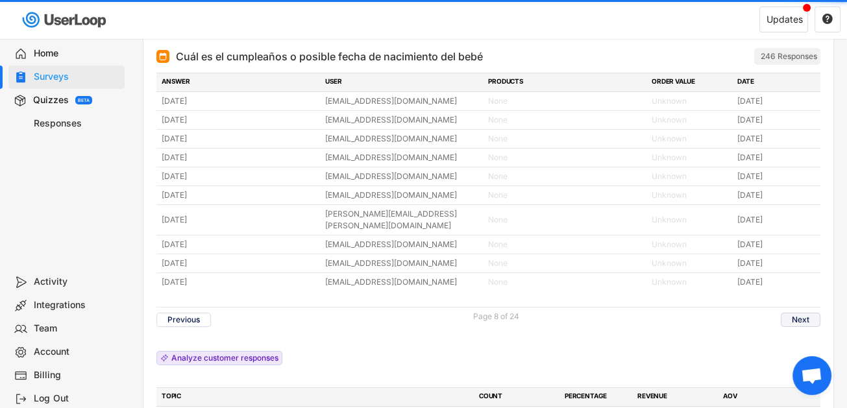
click at [803, 313] on button "Next" at bounding box center [801, 320] width 40 height 14
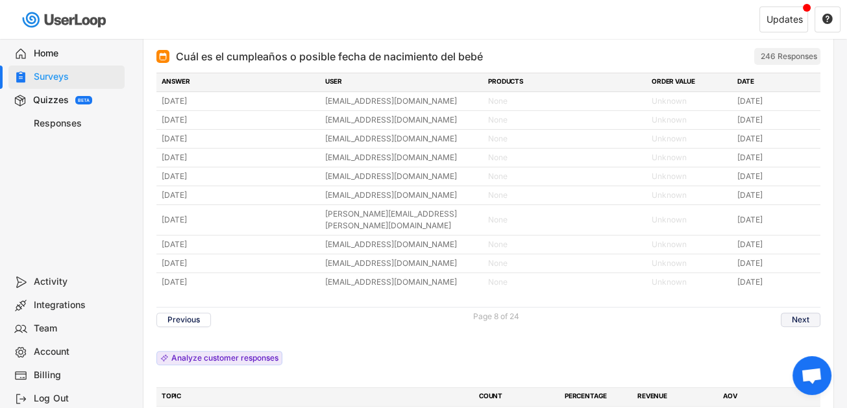
click at [803, 313] on button "Next" at bounding box center [801, 320] width 40 height 14
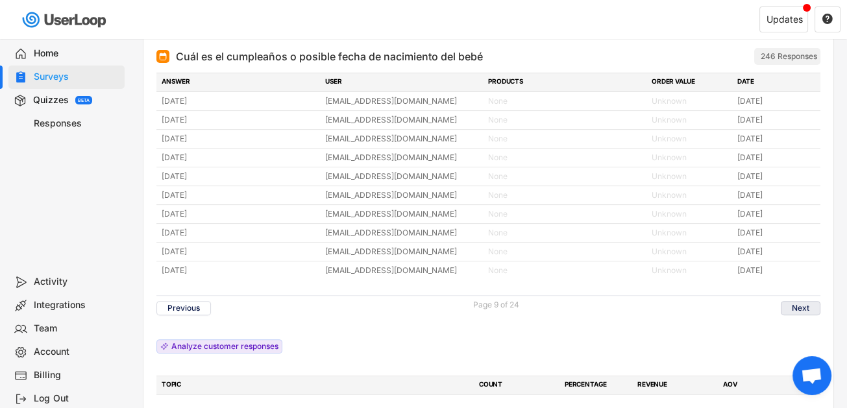
click at [803, 306] on button "Next" at bounding box center [801, 308] width 40 height 14
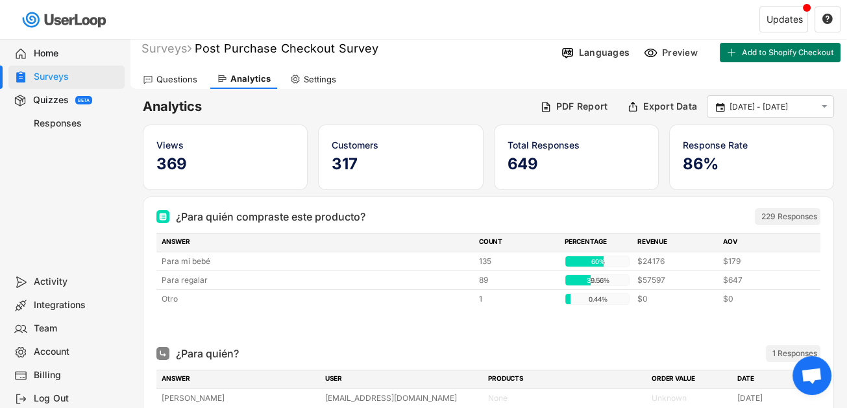
scroll to position [0, 0]
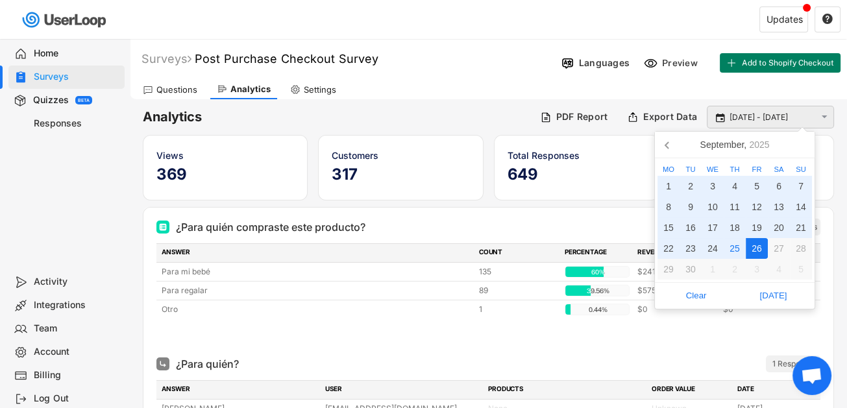
click at [757, 116] on input "[DATE] - [DATE]" at bounding box center [772, 117] width 86 height 13
click at [670, 147] on icon at bounding box center [667, 144] width 21 height 21
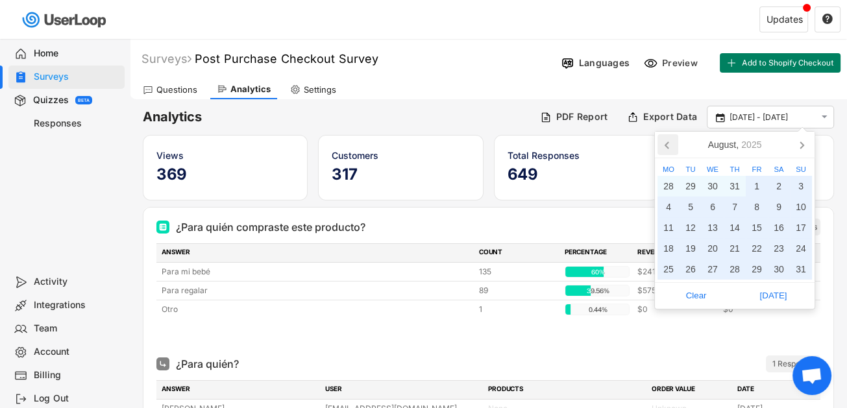
click at [670, 147] on icon at bounding box center [667, 144] width 21 height 21
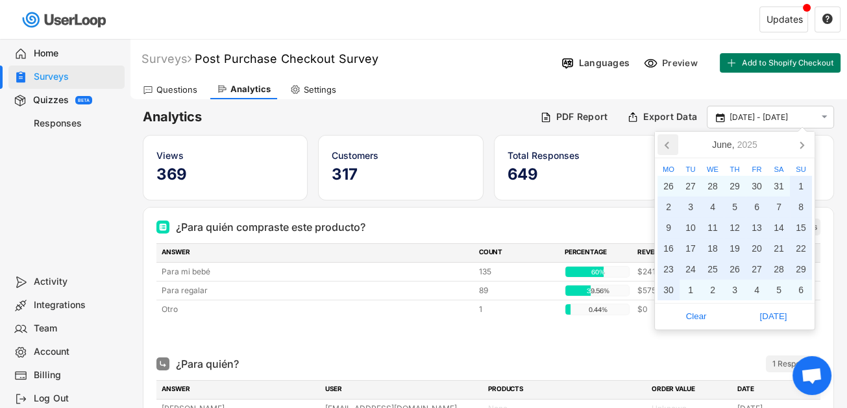
click at [670, 147] on icon at bounding box center [667, 144] width 21 height 21
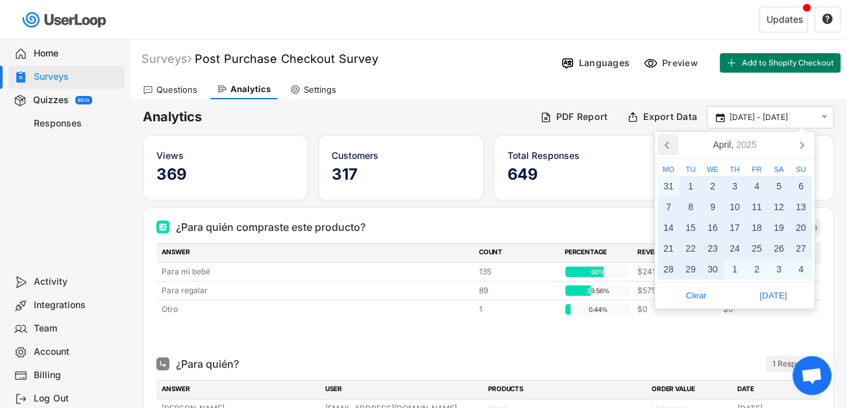
click at [670, 147] on icon at bounding box center [667, 144] width 21 height 21
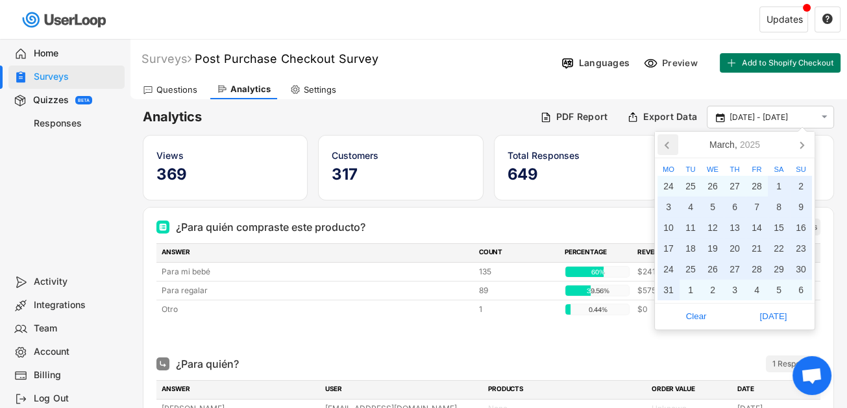
click at [670, 147] on icon at bounding box center [667, 144] width 21 height 21
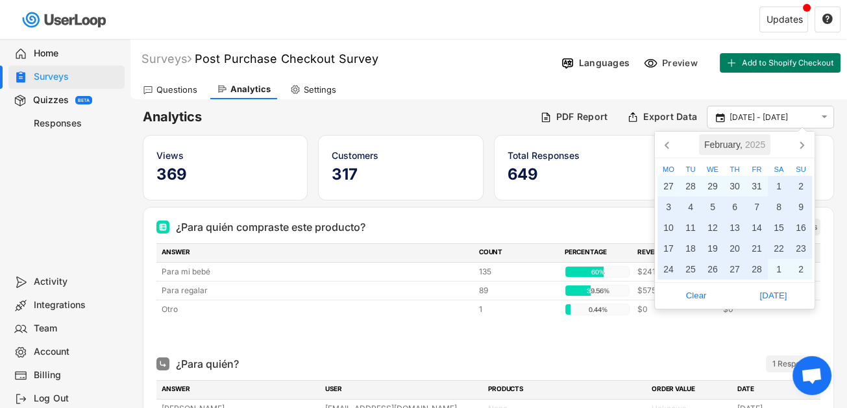
click at [729, 147] on div "[DATE]" at bounding box center [734, 144] width 71 height 21
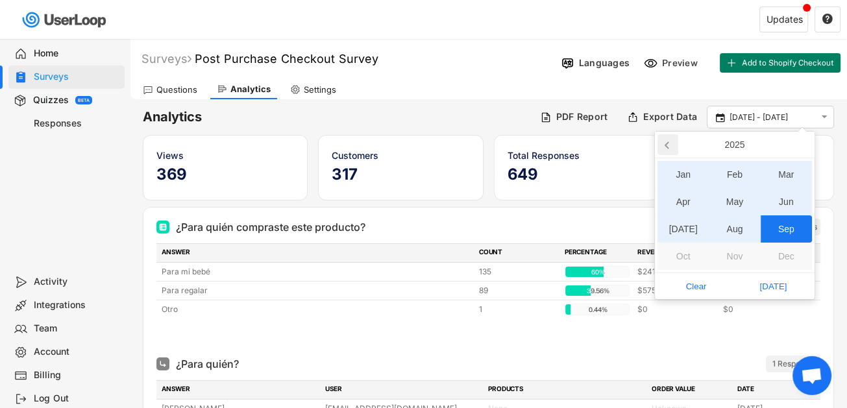
click at [668, 148] on icon at bounding box center [666, 145] width 3 height 6
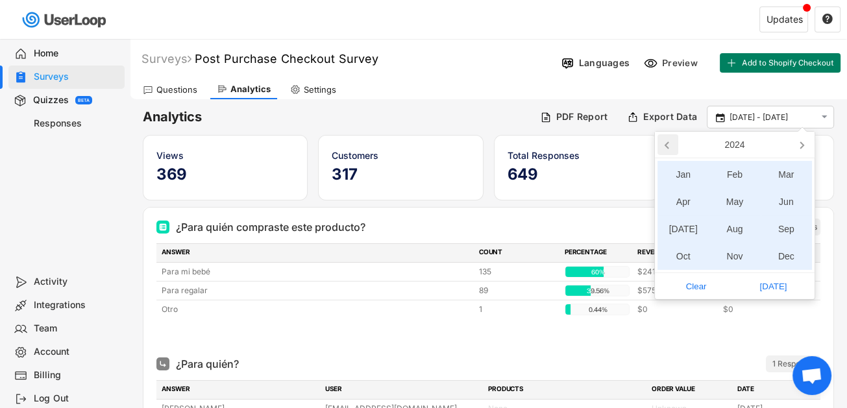
click at [668, 148] on icon at bounding box center [666, 145] width 3 height 6
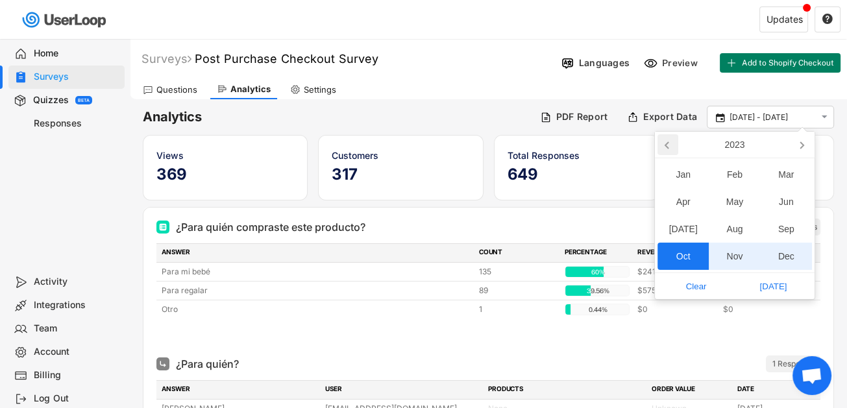
click at [668, 148] on icon at bounding box center [666, 145] width 3 height 6
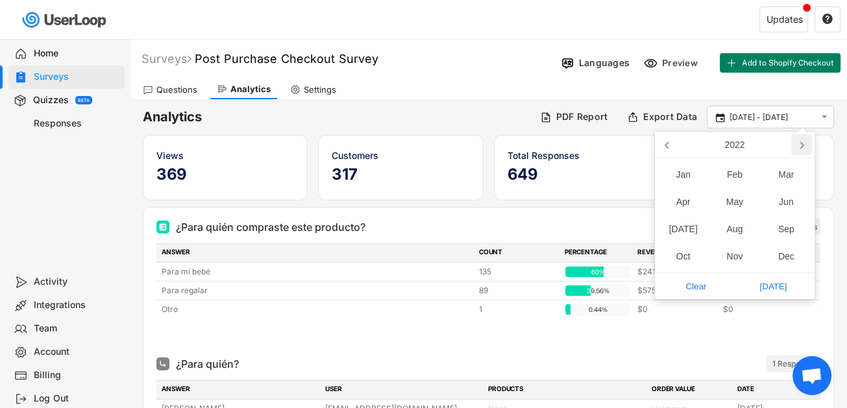
click at [796, 143] on icon at bounding box center [801, 144] width 21 height 21
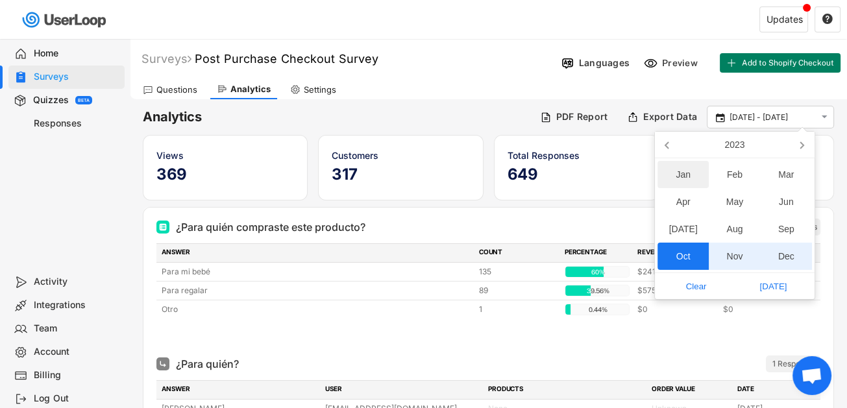
click at [693, 177] on div "Jan" at bounding box center [682, 174] width 51 height 27
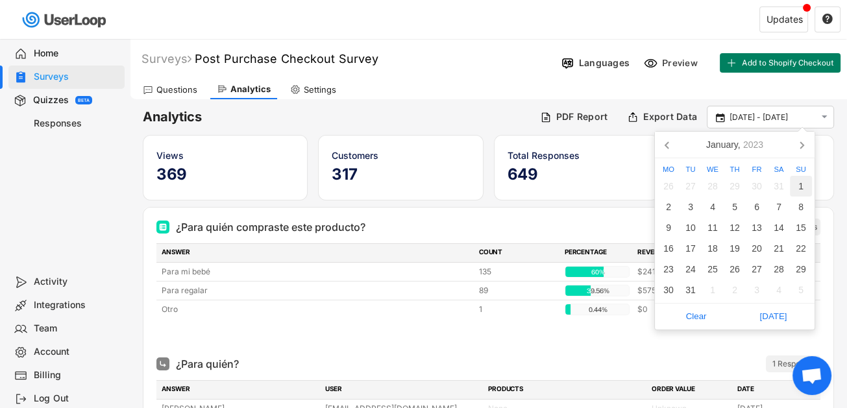
click at [793, 182] on div "1" at bounding box center [801, 186] width 22 height 21
click at [740, 145] on div "[DATE]" at bounding box center [734, 144] width 67 height 21
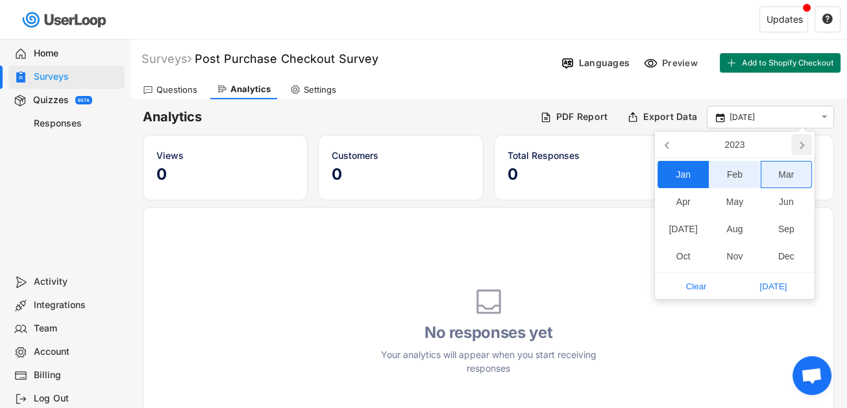
click at [801, 138] on icon at bounding box center [801, 144] width 21 height 21
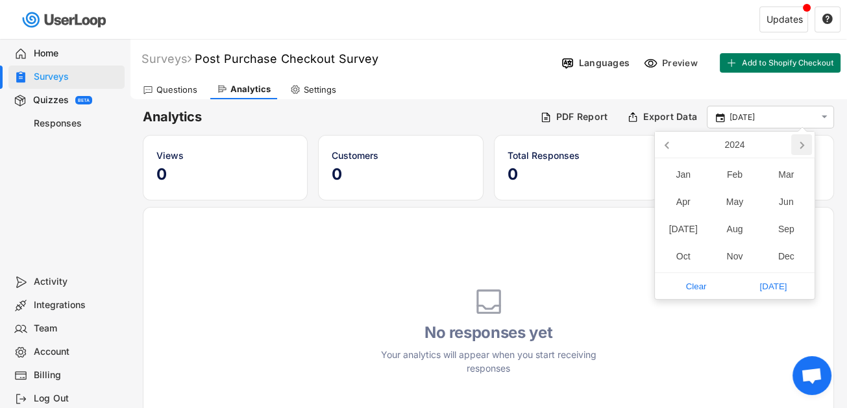
click at [801, 138] on icon at bounding box center [801, 144] width 21 height 21
click at [725, 149] on div "2025" at bounding box center [734, 144] width 30 height 21
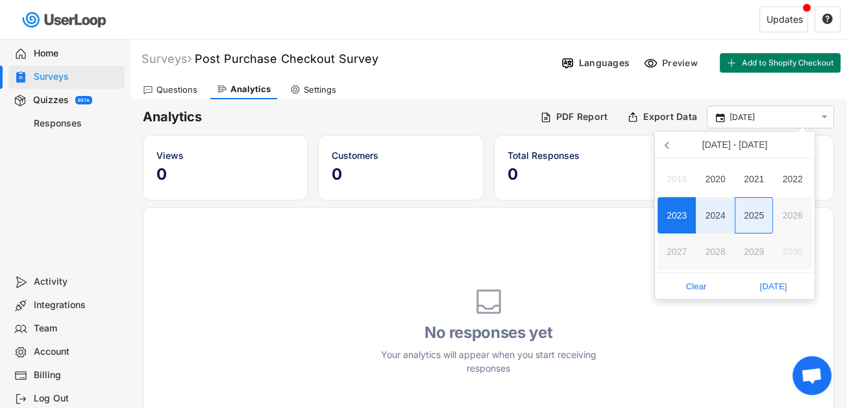
click at [763, 217] on div "2025" at bounding box center [754, 215] width 39 height 36
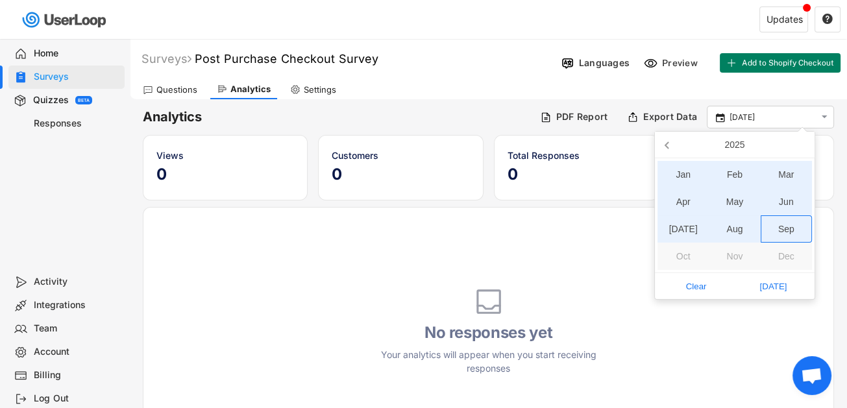
click at [792, 234] on div "Sep" at bounding box center [785, 228] width 51 height 27
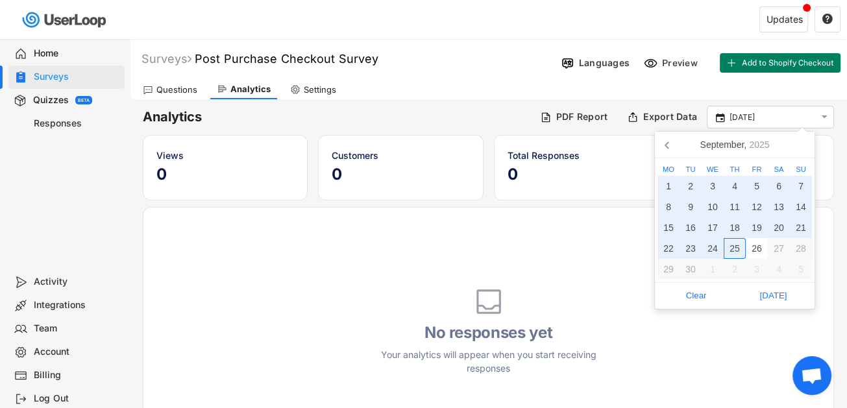
click at [733, 249] on div "25" at bounding box center [735, 248] width 22 height 21
type input "[DATE] - [DATE]"
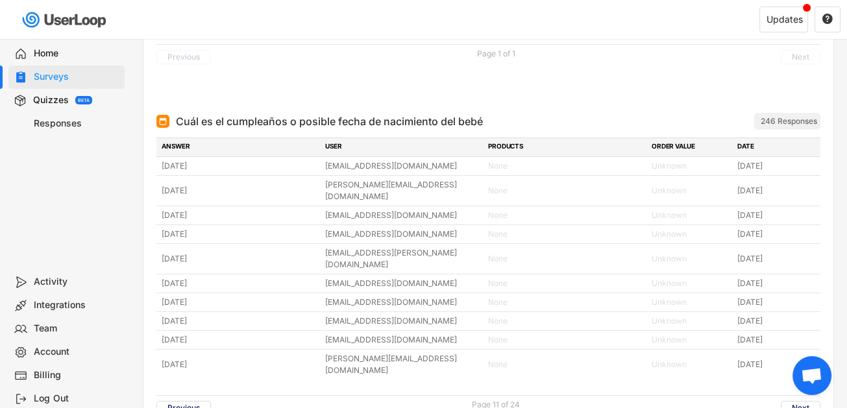
scroll to position [324, 0]
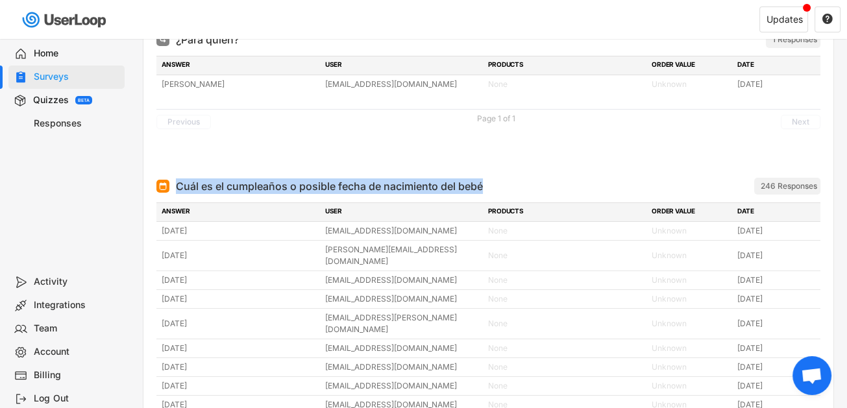
drag, startPoint x: 492, startPoint y: 182, endPoint x: 176, endPoint y: 188, distance: 316.1
click at [176, 188] on div "Cuál es el cumpleaños o posible fecha de nacimiento del bebé ARCHIVED" at bounding box center [416, 186] width 521 height 16
copy div "Cuál es el cumpleaños o posible fecha de nacimiento del bebé"
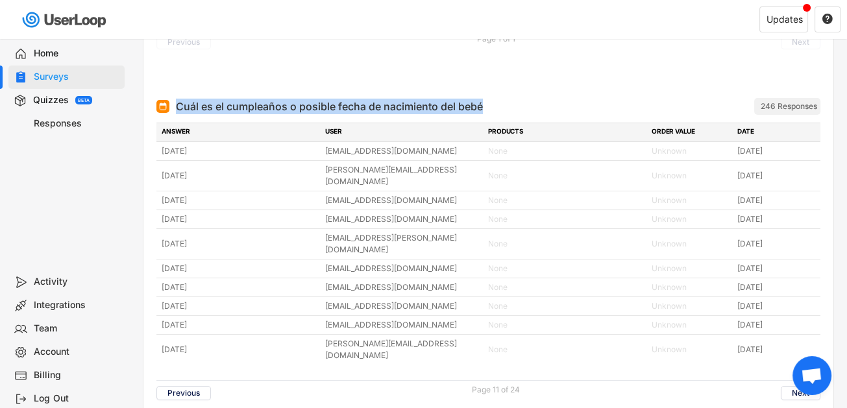
scroll to position [389, 0]
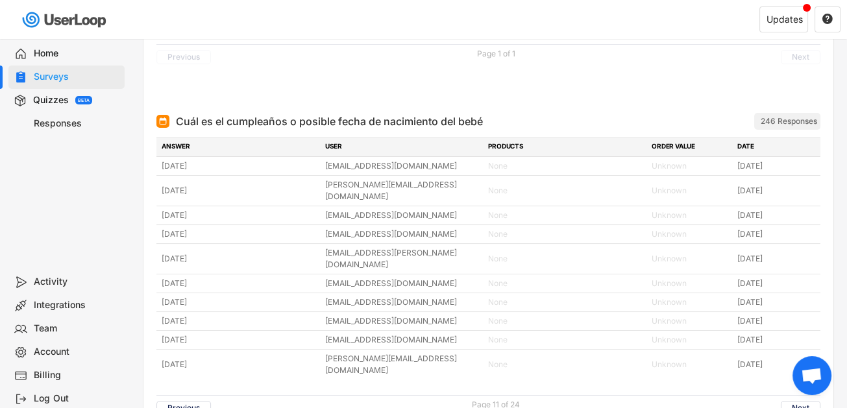
click at [613, 100] on div at bounding box center [488, 89] width 664 height 26
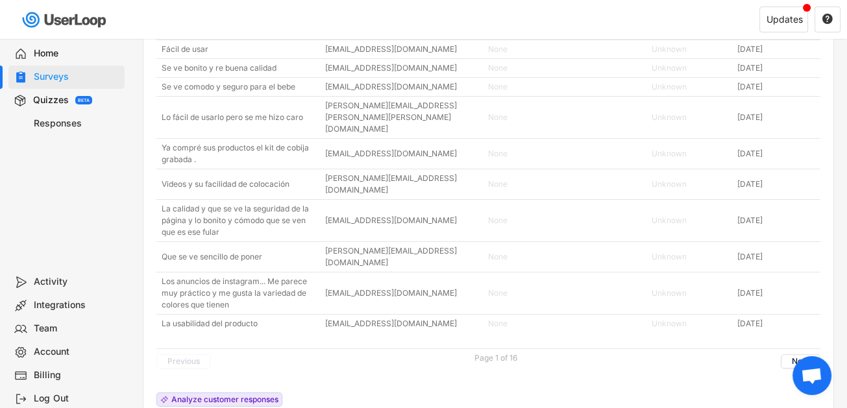
scroll to position [1136, 0]
click at [803, 354] on button "Next" at bounding box center [801, 361] width 40 height 14
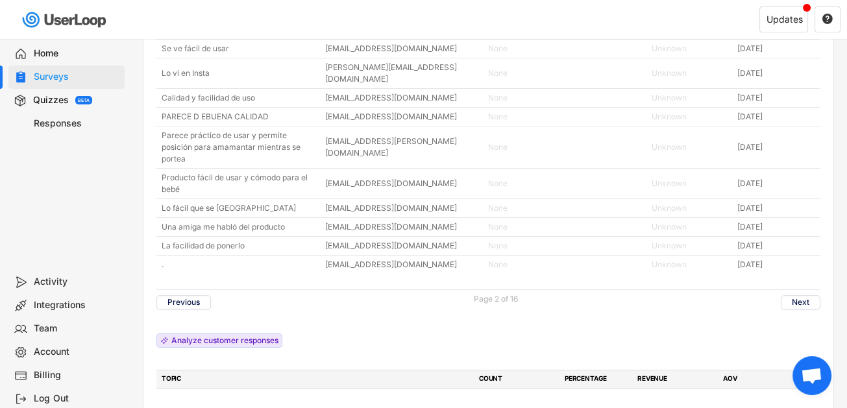
scroll to position [1071, 0]
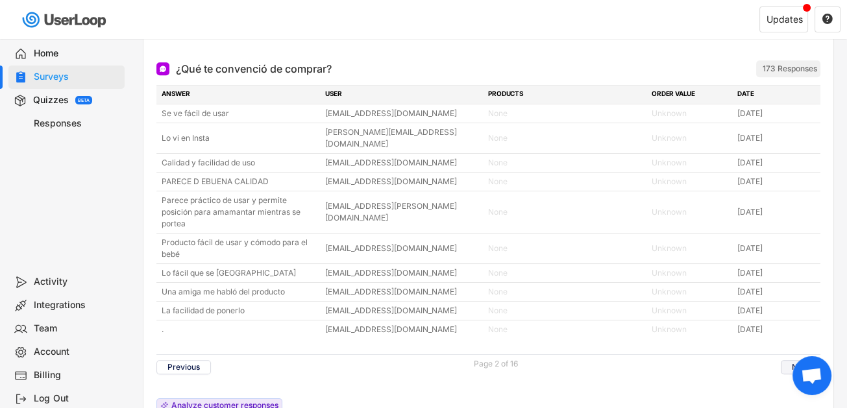
click at [814, 360] on button "Next" at bounding box center [801, 367] width 40 height 14
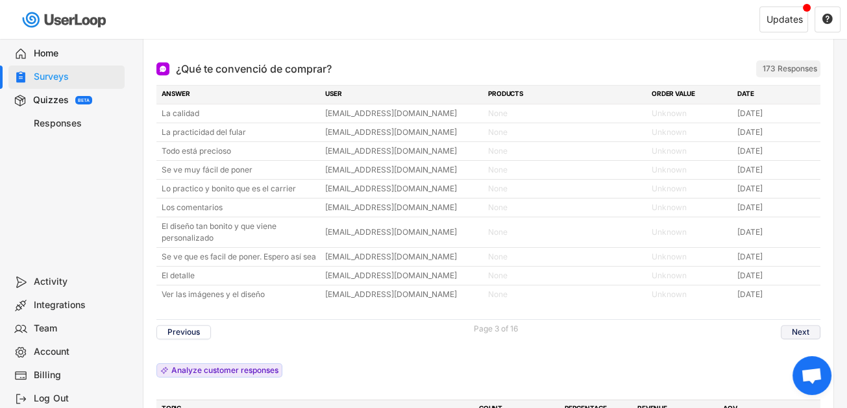
click at [786, 325] on button "Next" at bounding box center [801, 332] width 40 height 14
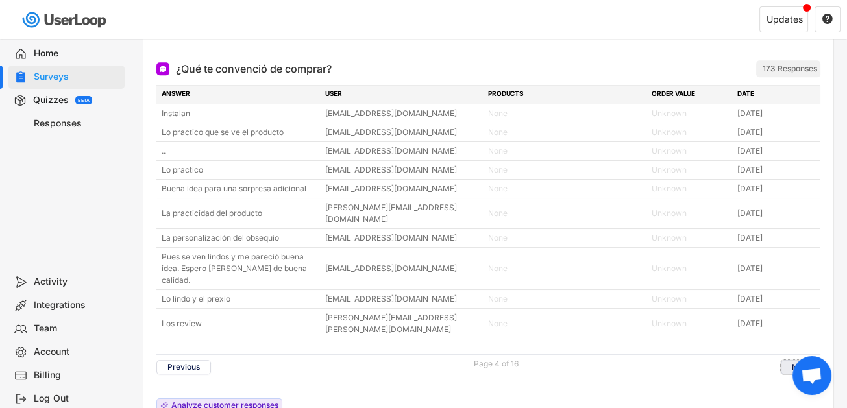
click at [815, 360] on button "Next" at bounding box center [801, 367] width 40 height 14
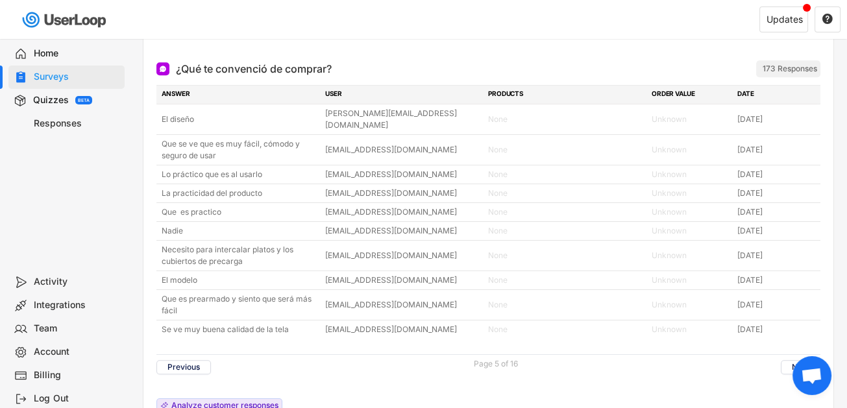
click at [815, 295] on div "ANSWER USER PRODUCTS ORDER VALUE DATE El diseño [PERSON_NAME][EMAIL_ADDRESS][DO…" at bounding box center [488, 352] width 664 height 535
click at [809, 354] on div "Previous Page 5 of 16 Next" at bounding box center [488, 366] width 664 height 25
click at [807, 360] on button "Next" at bounding box center [801, 367] width 40 height 14
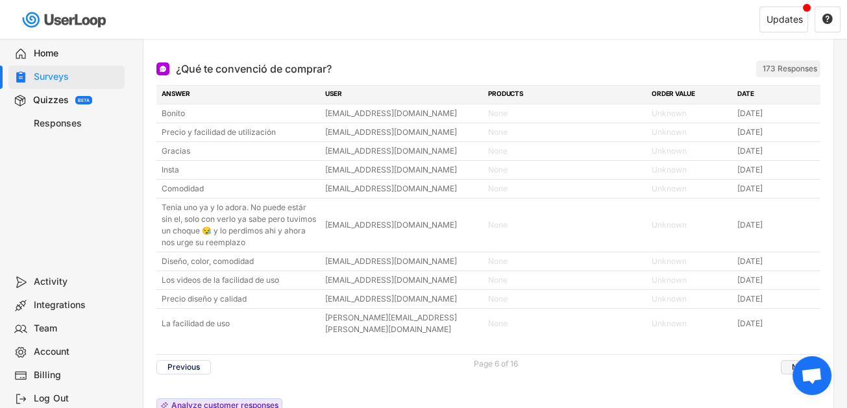
click at [807, 360] on button "Next" at bounding box center [801, 367] width 40 height 14
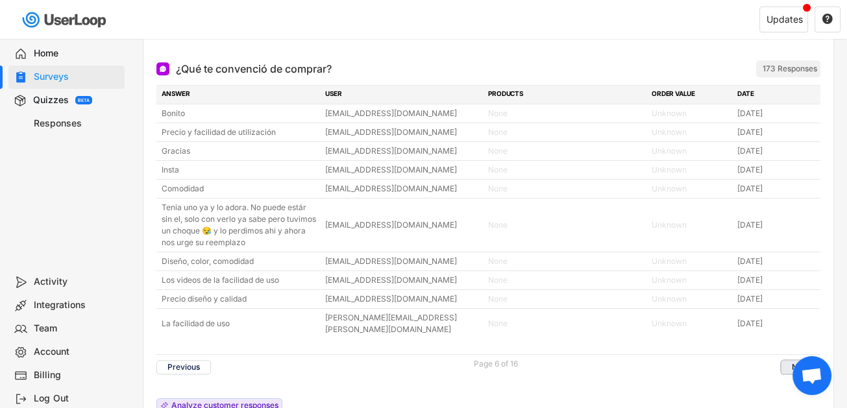
click at [813, 360] on button "Next" at bounding box center [801, 367] width 40 height 14
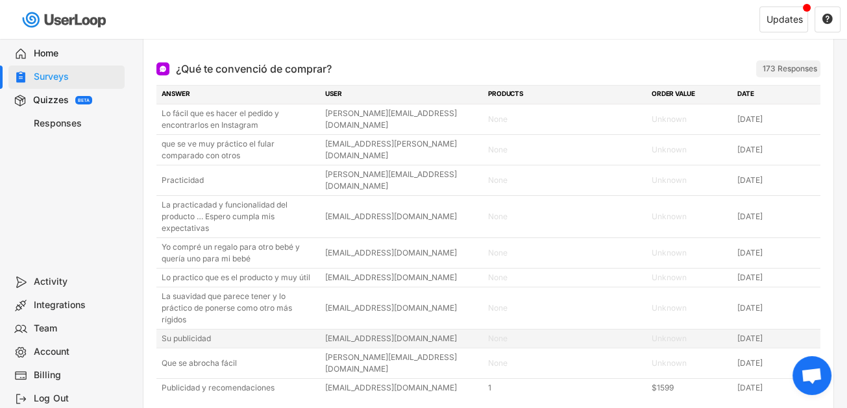
click at [201, 333] on div "Su publicidad" at bounding box center [240, 339] width 156 height 12
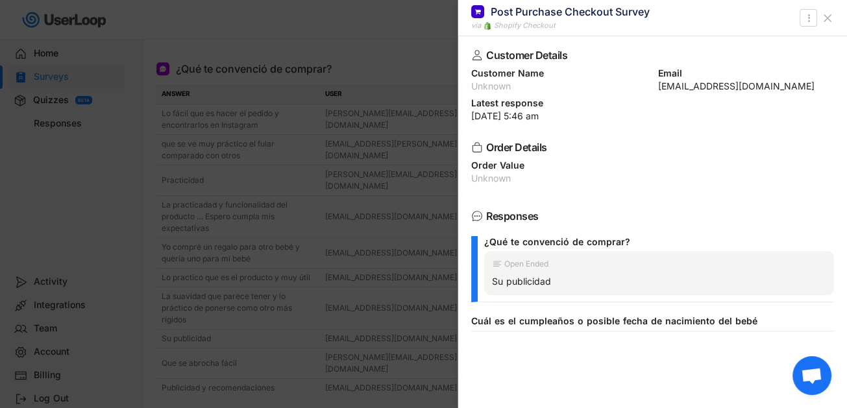
click at [262, 265] on div at bounding box center [423, 204] width 847 height 408
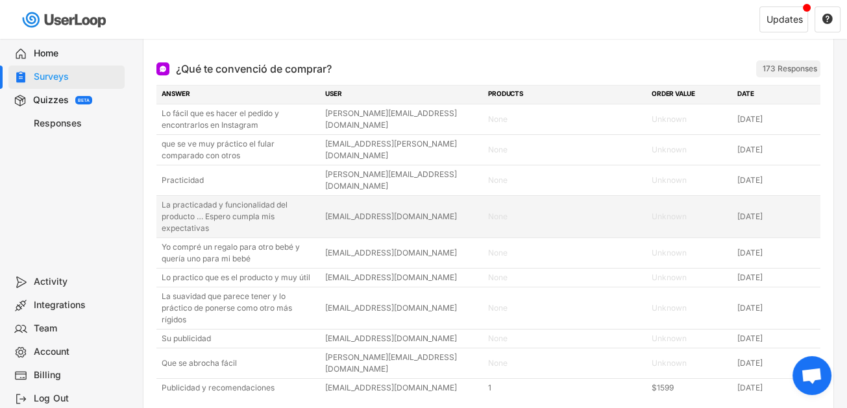
click at [271, 199] on div "La practicadad y funcionalidad del producto … Espero cumpla mis expectativas" at bounding box center [240, 216] width 156 height 35
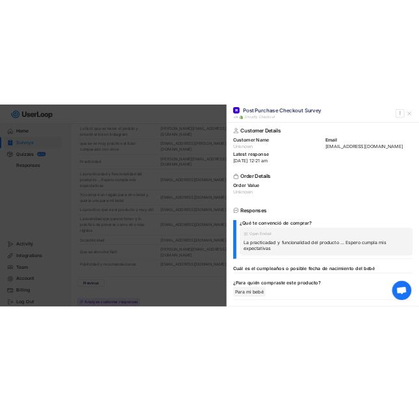
scroll to position [0, 0]
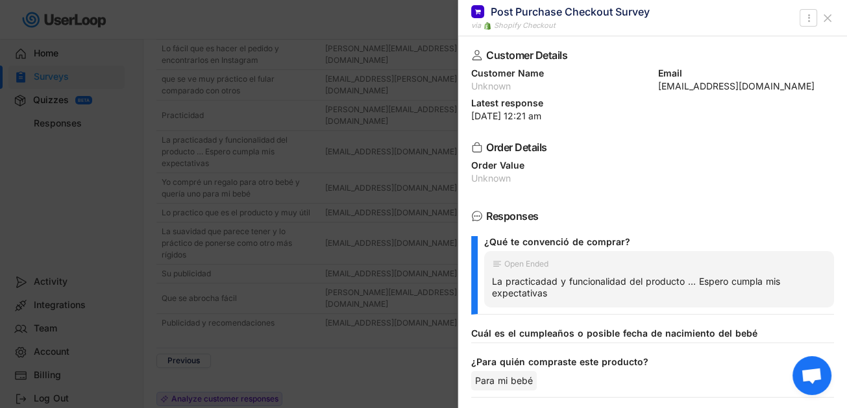
click at [500, 83] on div "Unknown" at bounding box center [559, 86] width 176 height 9
click at [509, 60] on div "Customer Details" at bounding box center [649, 55] width 327 height 10
click at [513, 30] on div "Shopify Checkout" at bounding box center [525, 25] width 62 height 11
click at [478, 27] on div "via" at bounding box center [476, 25] width 10 height 11
click at [486, 27] on img at bounding box center [487, 26] width 8 height 8
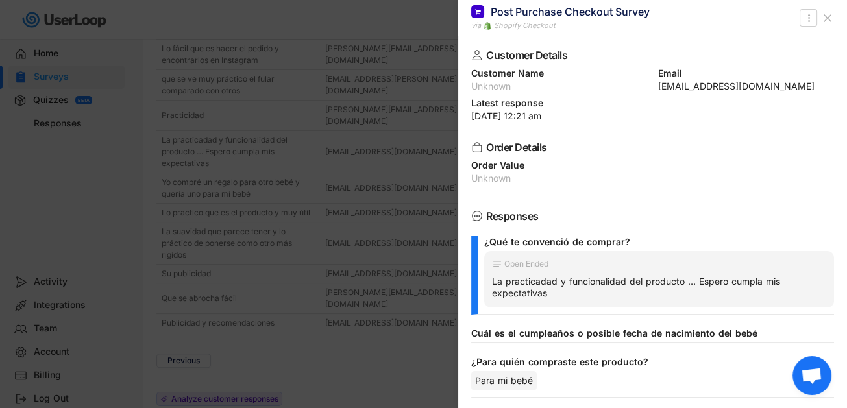
click at [658, 82] on div "[EMAIL_ADDRESS][DOMAIN_NAME]" at bounding box center [746, 86] width 176 height 9
drag, startPoint x: 749, startPoint y: 89, endPoint x: 652, endPoint y: 92, distance: 96.7
click at [652, 92] on div "Customer Details Customer Name Unknown Email [EMAIL_ADDRESS][DOMAIN_NAME] Lates…" at bounding box center [652, 222] width 389 height 372
copy div "[EMAIL_ADDRESS][DOMAIN_NAME]"
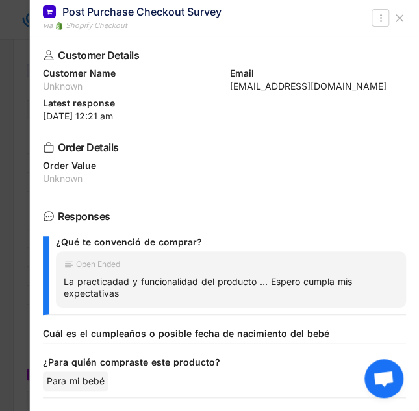
click at [7, 104] on div at bounding box center [209, 205] width 419 height 411
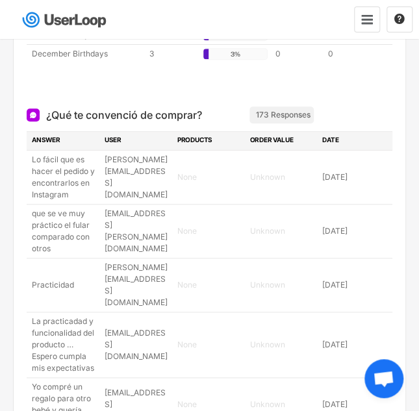
scroll to position [1460, 0]
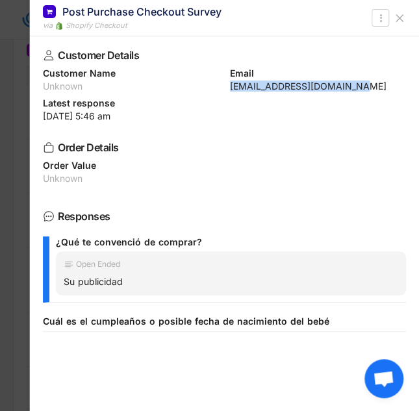
drag, startPoint x: 374, startPoint y: 85, endPoint x: 226, endPoint y: 84, distance: 148.6
click at [226, 84] on div "Customer Name Unknown Email [EMAIL_ADDRESS][DOMAIN_NAME]" at bounding box center [224, 80] width 363 height 22
copy div "[EMAIL_ADDRESS][DOMAIN_NAME]"
click at [21, 114] on div at bounding box center [209, 205] width 419 height 411
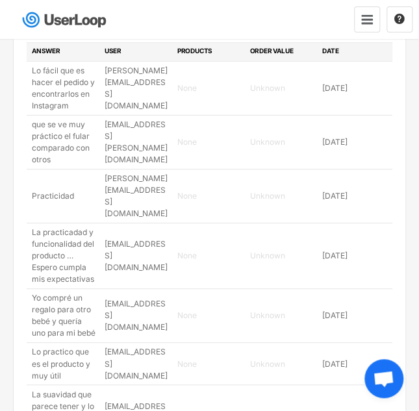
scroll to position [1525, 0]
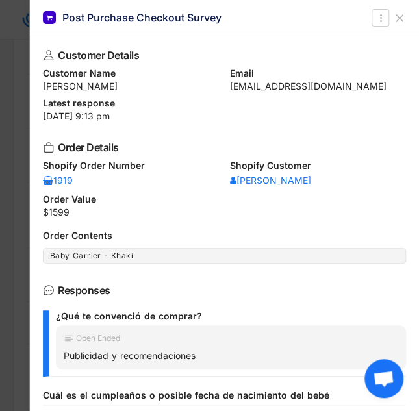
scroll to position [0, 0]
drag, startPoint x: 363, startPoint y: 82, endPoint x: 223, endPoint y: 86, distance: 139.6
click at [223, 86] on div "Customer Name [PERSON_NAME] Email [EMAIL_ADDRESS][DOMAIN_NAME]" at bounding box center [224, 80] width 363 height 22
copy div "[EMAIL_ADDRESS][DOMAIN_NAME]"
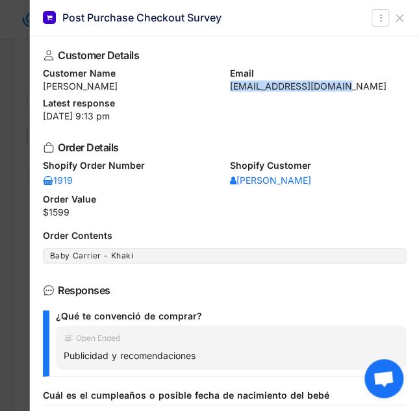
click at [394, 16] on icon at bounding box center [399, 18] width 13 height 13
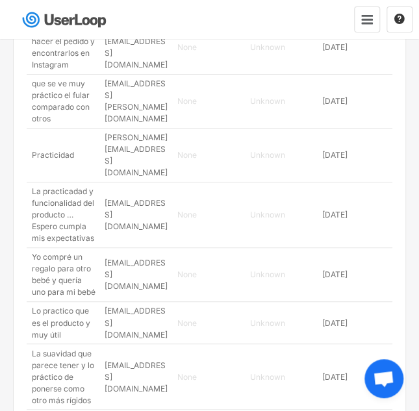
scroll to position [1655, 0]
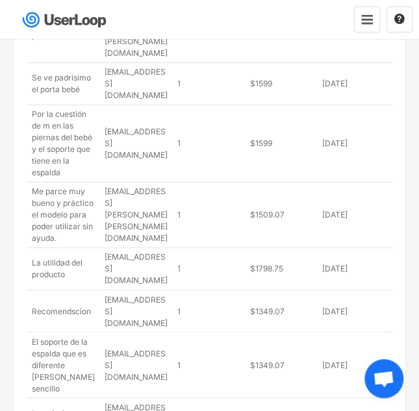
scroll to position [1572, 0]
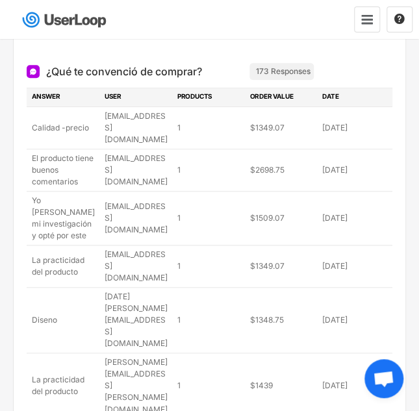
scroll to position [1419, 0]
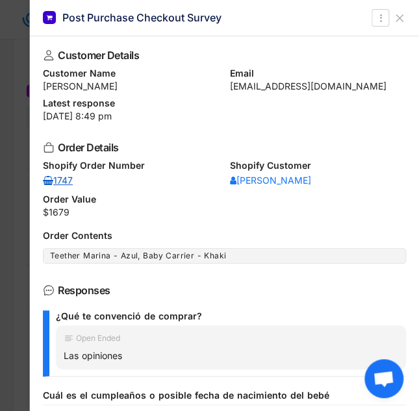
drag, startPoint x: 58, startPoint y: 180, endPoint x: 167, endPoint y: 140, distance: 116.2
click at [167, 140] on div "Customer Details Customer Name [PERSON_NAME] Email [EMAIL_ADDRESS][DOMAIN_NAME]…" at bounding box center [224, 223] width 389 height 374
click at [402, 15] on use at bounding box center [399, 18] width 6 height 6
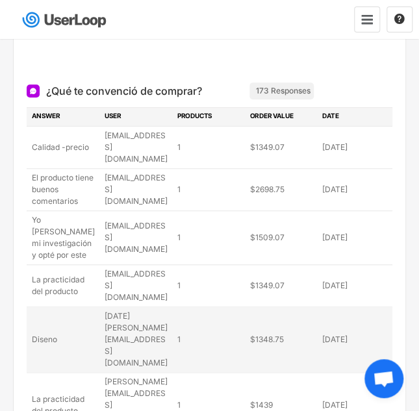
click at [63, 307] on div "Diseno [DATE][PERSON_NAME][EMAIL_ADDRESS][DOMAIN_NAME] 1 $1348.75 [DATE]" at bounding box center [209, 339] width 365 height 65
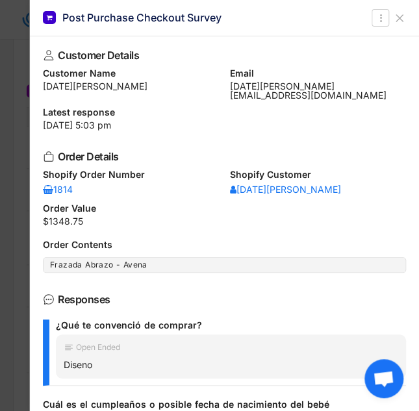
click at [400, 17] on use at bounding box center [399, 18] width 6 height 6
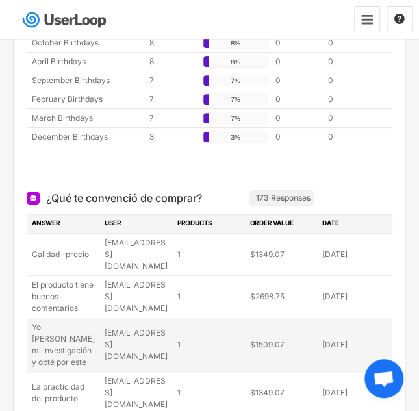
scroll to position [1289, 0]
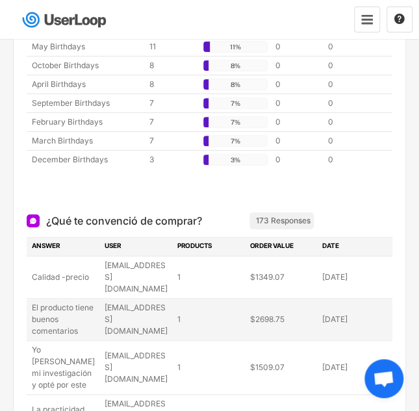
click at [71, 302] on div "El producto tiene buenos comentarios" at bounding box center [64, 319] width 65 height 35
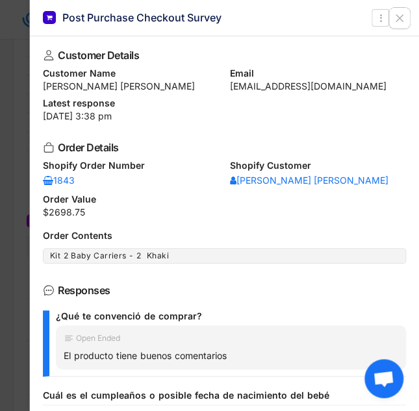
click at [396, 13] on icon at bounding box center [399, 18] width 13 height 13
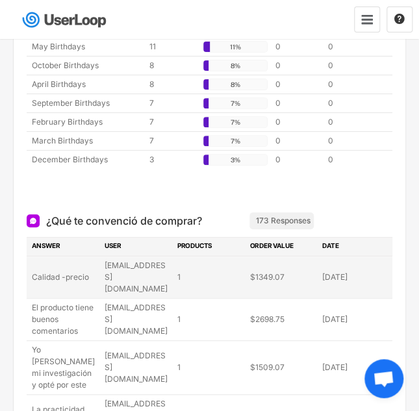
click at [74, 271] on div "Calidad -precio" at bounding box center [64, 277] width 65 height 12
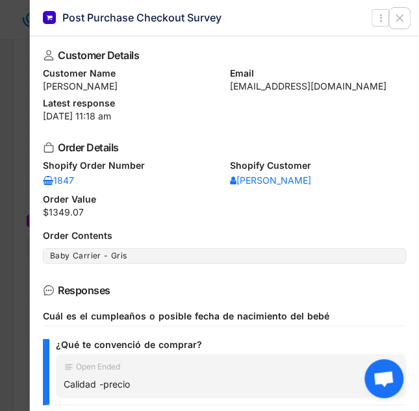
click at [408, 17] on button at bounding box center [399, 18] width 21 height 21
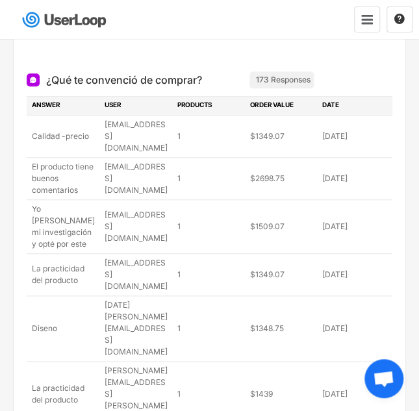
scroll to position [1453, 0]
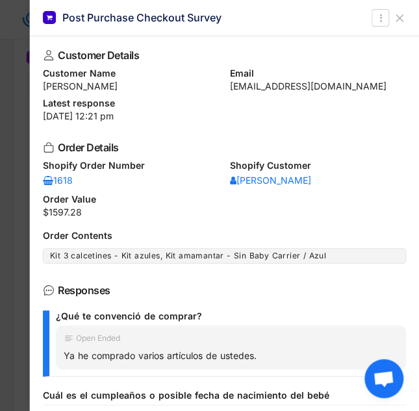
click at [12, 295] on div at bounding box center [209, 205] width 419 height 411
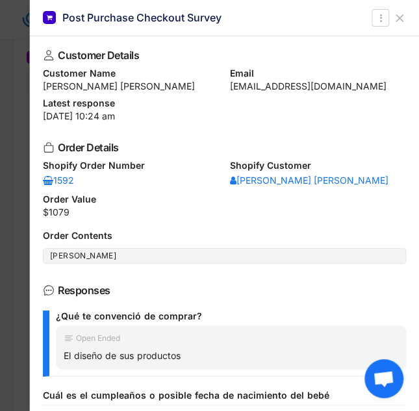
click at [25, 288] on div at bounding box center [209, 205] width 419 height 411
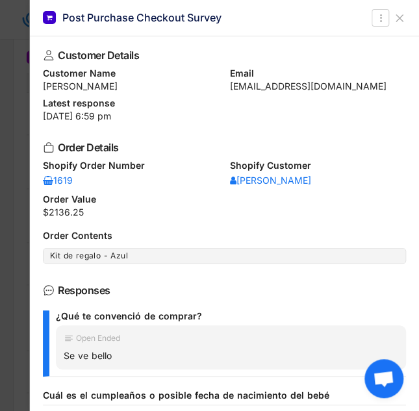
click at [16, 245] on div at bounding box center [209, 205] width 419 height 411
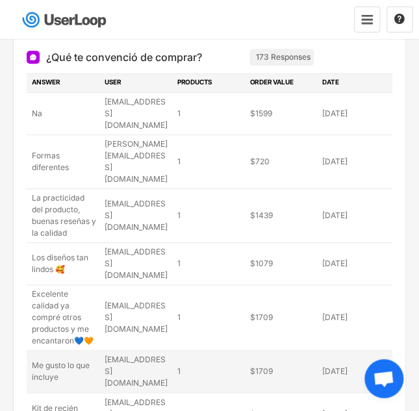
click at [60, 359] on div "Me gusto lo que incluye" at bounding box center [64, 370] width 65 height 23
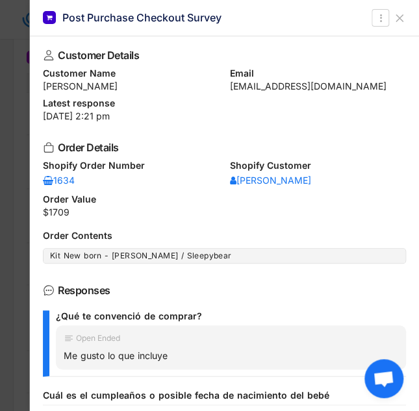
click at [8, 193] on div at bounding box center [209, 205] width 419 height 411
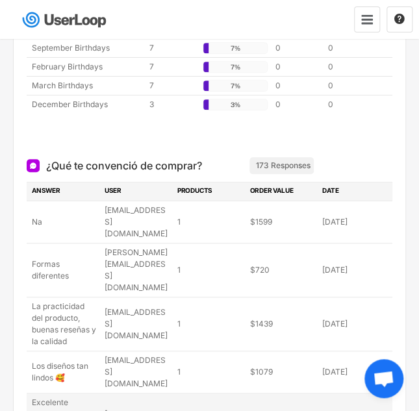
scroll to position [1323, 0]
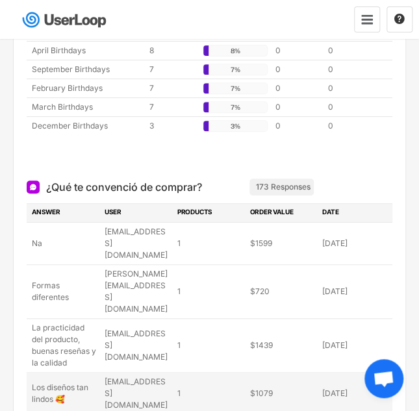
click at [69, 382] on div "Los diseños tan lindos 🥰" at bounding box center [64, 393] width 65 height 23
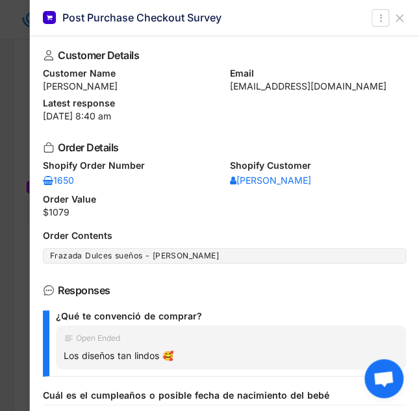
click at [13, 209] on div at bounding box center [209, 205] width 419 height 411
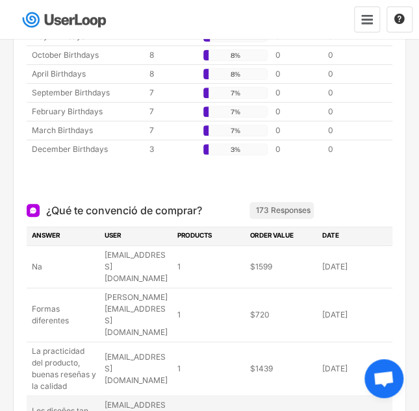
scroll to position [1258, 0]
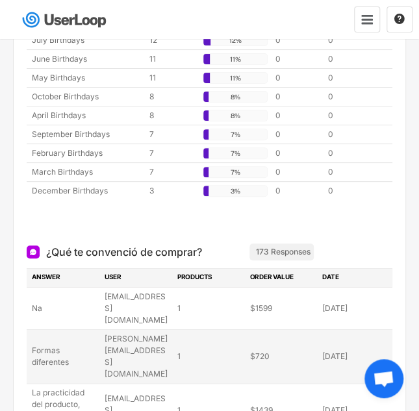
click at [39, 345] on div "Formas diferentes" at bounding box center [64, 356] width 65 height 23
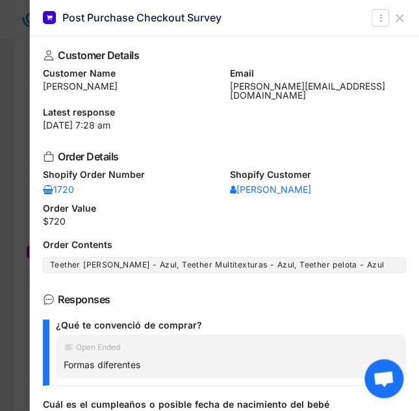
click at [12, 201] on div at bounding box center [209, 205] width 419 height 411
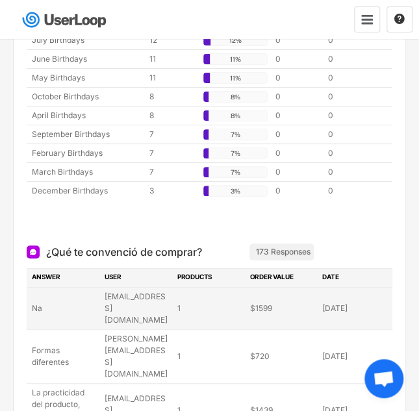
click at [34, 302] on div "Na" at bounding box center [64, 308] width 65 height 12
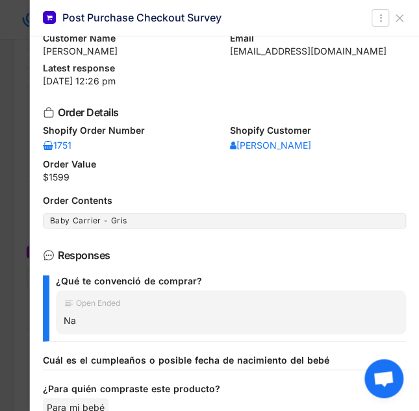
scroll to position [65, 0]
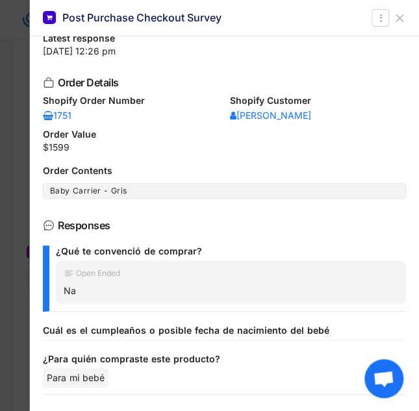
click at [6, 262] on div at bounding box center [209, 205] width 419 height 411
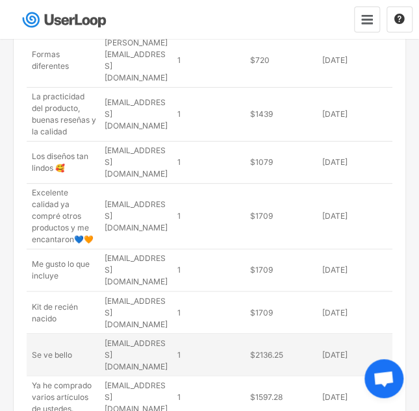
scroll to position [1583, 0]
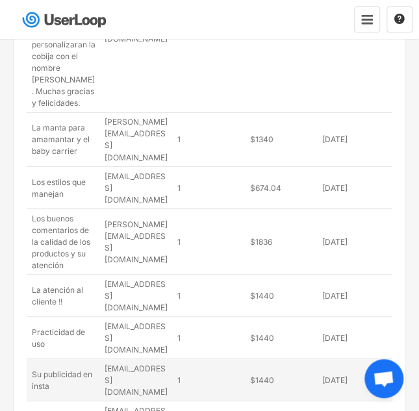
scroll to position [1623, 0]
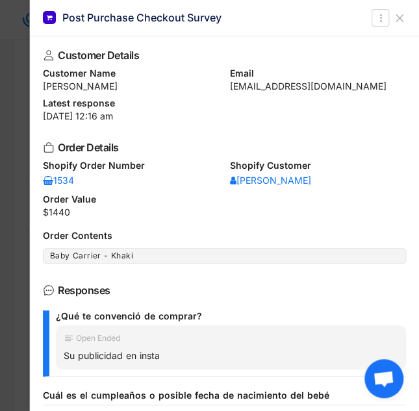
click at [25, 217] on div at bounding box center [209, 205] width 419 height 411
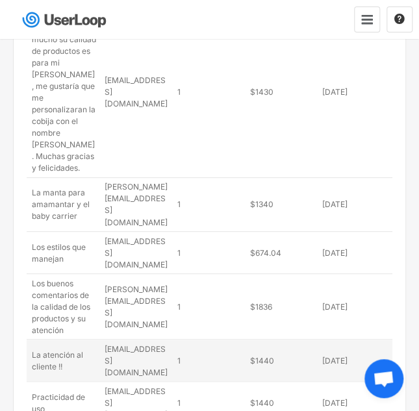
click at [67, 348] on div "La atención al cliente !!" at bounding box center [64, 359] width 65 height 23
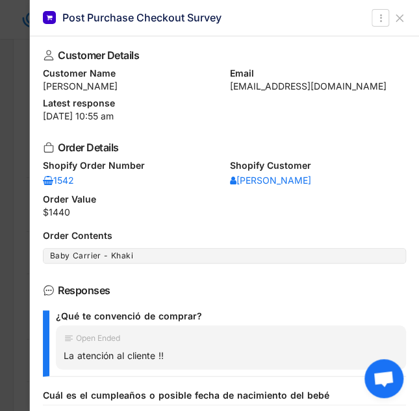
click at [18, 160] on div at bounding box center [209, 205] width 419 height 411
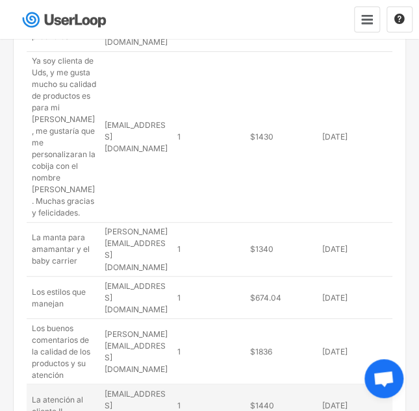
scroll to position [1558, 0]
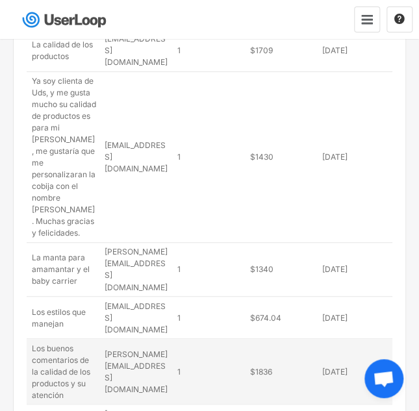
click at [69, 342] on div "Los buenos comentarios de la calidad de los productos y su atención" at bounding box center [64, 371] width 65 height 58
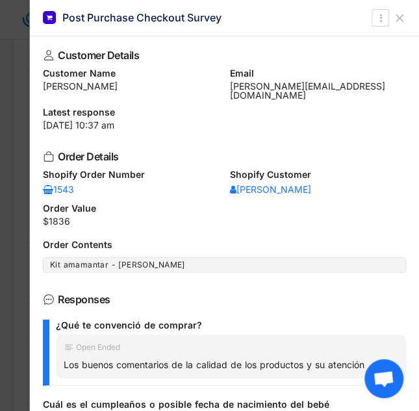
click at [19, 173] on div at bounding box center [209, 205] width 419 height 411
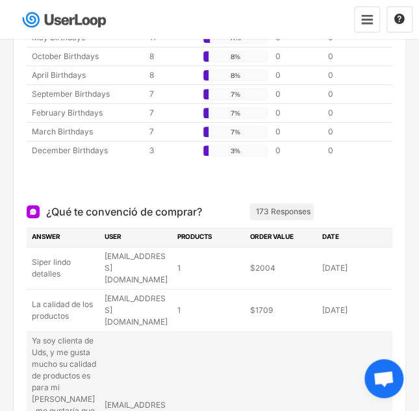
scroll to position [1234, 0]
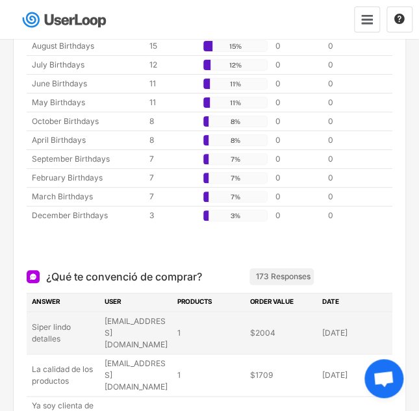
click at [62, 321] on div "Siper lindo detalles" at bounding box center [64, 332] width 65 height 23
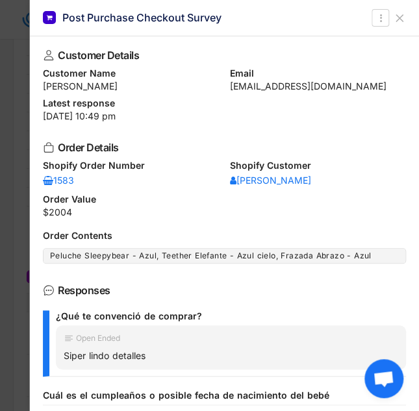
click at [22, 200] on div at bounding box center [209, 205] width 419 height 411
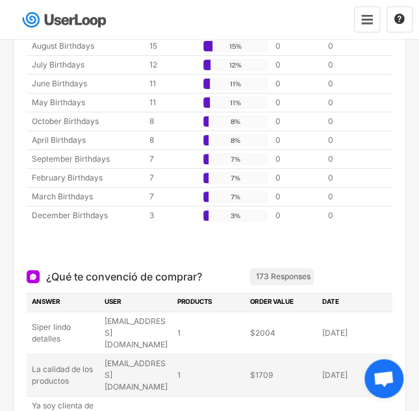
click at [45, 363] on div "La calidad de los productos" at bounding box center [64, 374] width 65 height 23
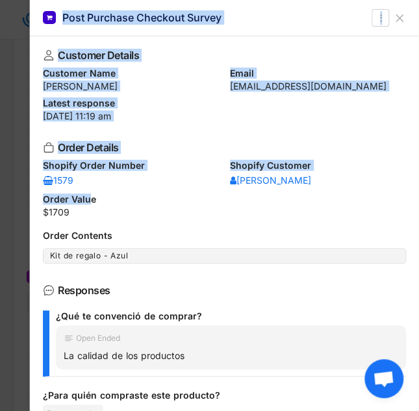
drag, startPoint x: 23, startPoint y: 194, endPoint x: 88, endPoint y: 195, distance: 64.9
drag, startPoint x: 88, startPoint y: 195, endPoint x: 19, endPoint y: 232, distance: 77.5
click at [19, 232] on div at bounding box center [209, 205] width 419 height 411
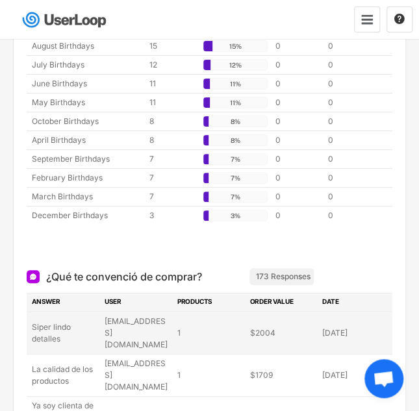
click at [81, 321] on div "Siper lindo detalles" at bounding box center [64, 332] width 65 height 23
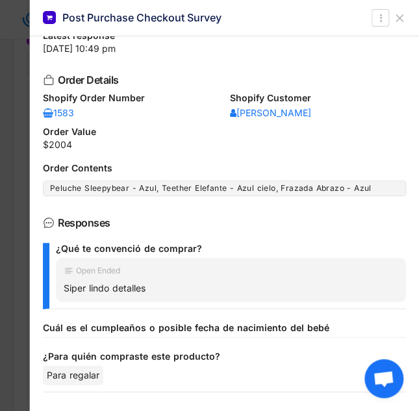
scroll to position [1493, 0]
click at [19, 273] on div at bounding box center [209, 205] width 419 height 411
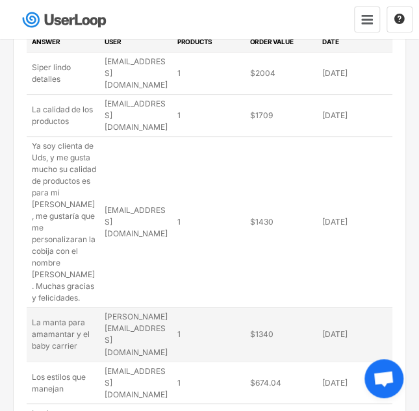
click at [64, 317] on div "La manta para amamantar y el baby carrier" at bounding box center [64, 334] width 65 height 35
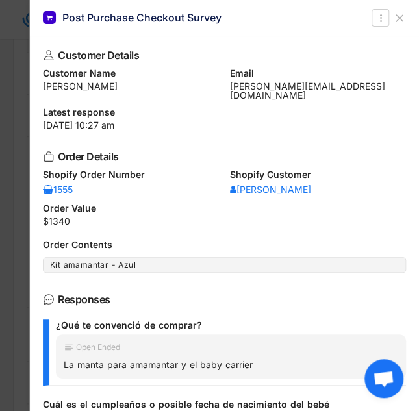
scroll to position [67, 0]
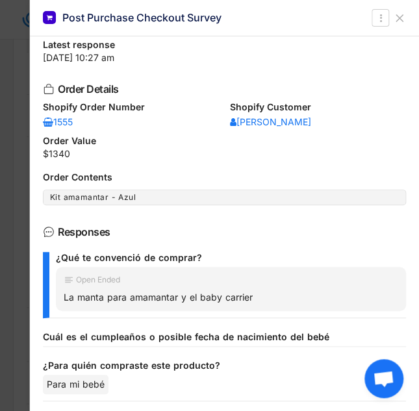
click at [15, 259] on div at bounding box center [209, 205] width 419 height 411
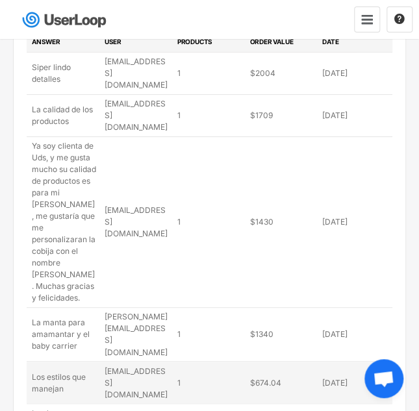
click at [54, 371] on div "Los estilos que manejan" at bounding box center [64, 382] width 65 height 23
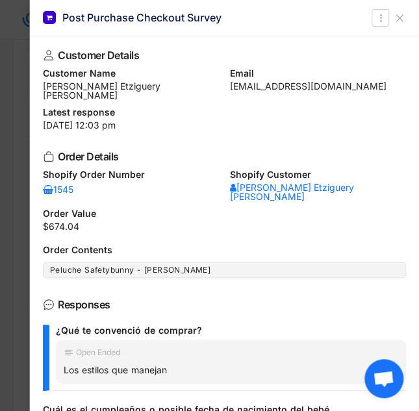
scroll to position [65, 0]
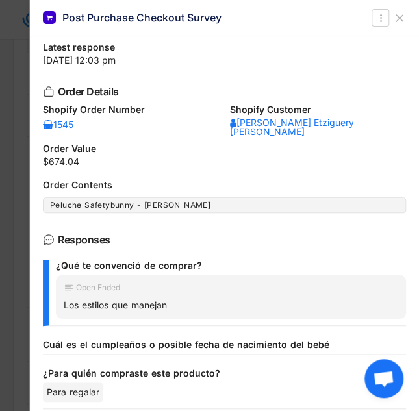
click at [3, 273] on div at bounding box center [209, 205] width 419 height 411
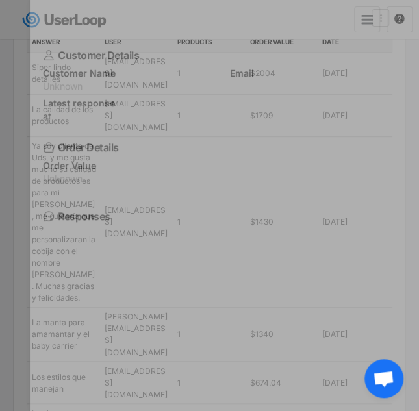
scroll to position [0, 0]
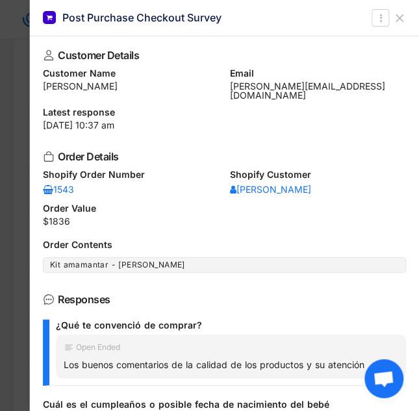
scroll to position [67, 0]
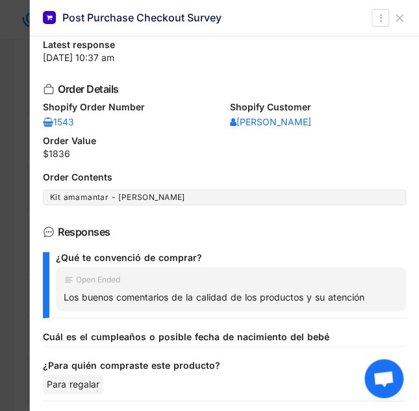
click at [18, 287] on div at bounding box center [209, 205] width 419 height 411
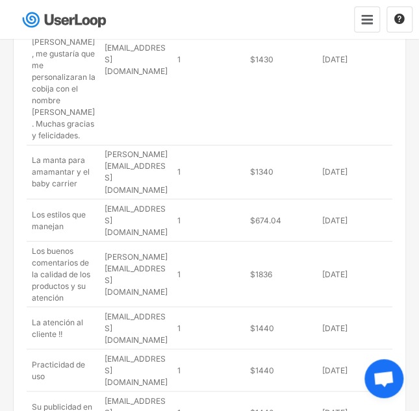
scroll to position [1623, 0]
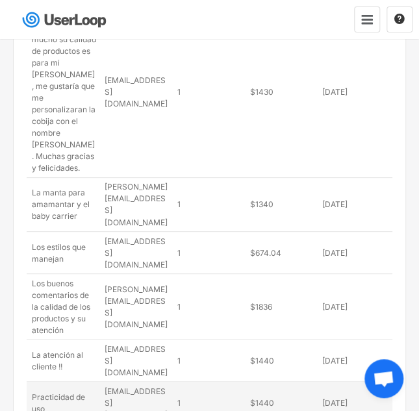
click at [70, 391] on div "Practicidad de uso" at bounding box center [64, 402] width 65 height 23
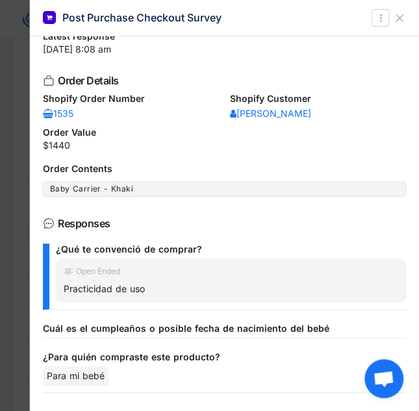
scroll to position [67, 0]
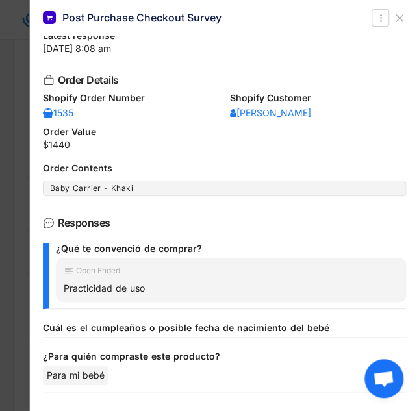
click at [18, 297] on div at bounding box center [209, 205] width 419 height 411
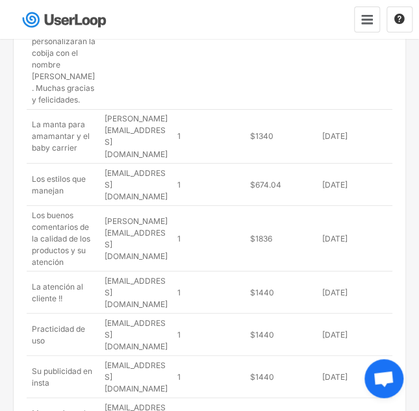
scroll to position [1775, 0]
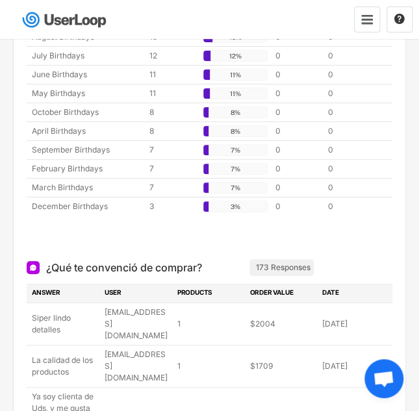
scroll to position [1126, 0]
